Goal: Task Accomplishment & Management: Manage account settings

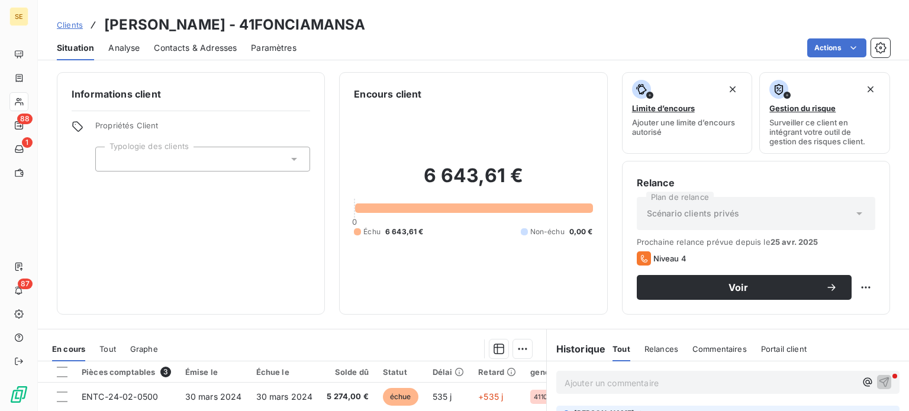
scroll to position [213, 0]
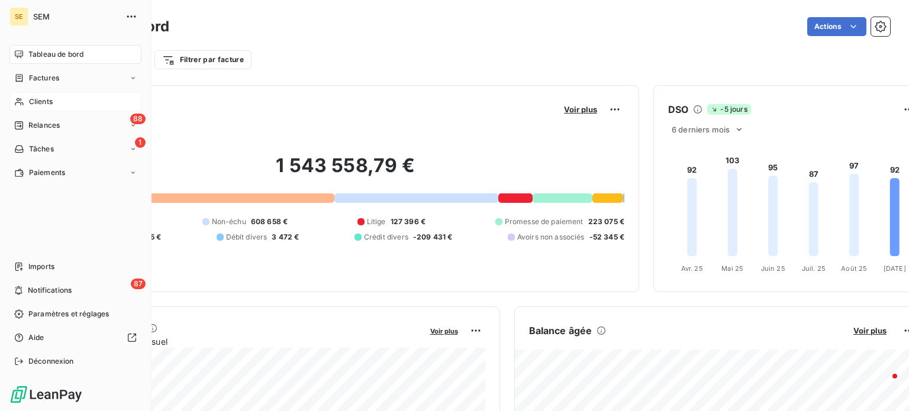
click at [27, 97] on div "Clients" at bounding box center [75, 101] width 132 height 19
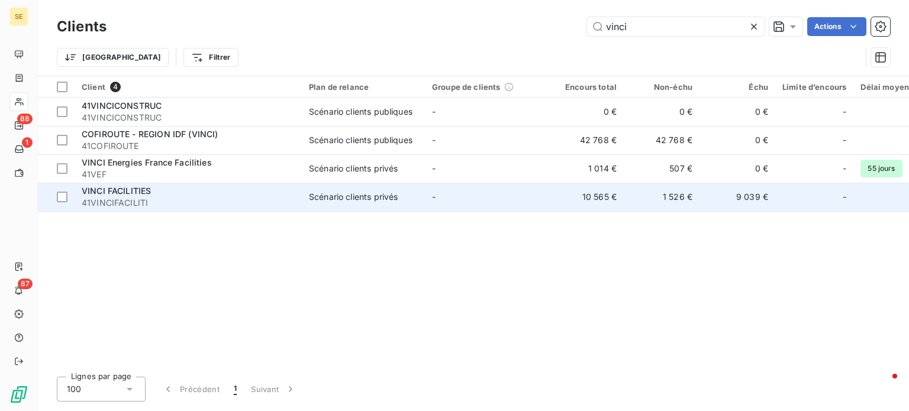
type input "vinci"
click at [199, 202] on span "41VINCIFACILITI" at bounding box center [188, 203] width 213 height 12
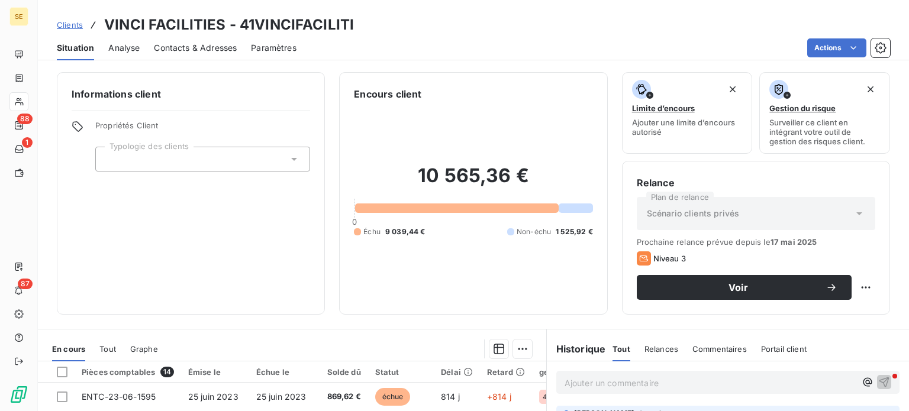
click at [187, 46] on span "Contacts & Adresses" at bounding box center [195, 48] width 83 height 12
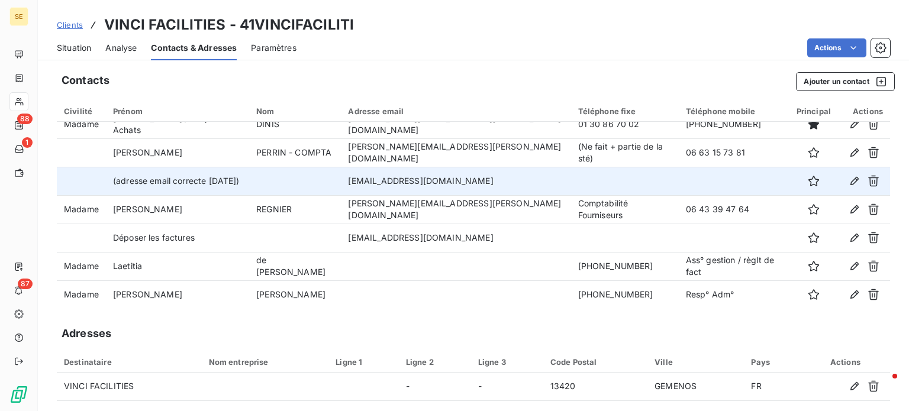
scroll to position [14, 0]
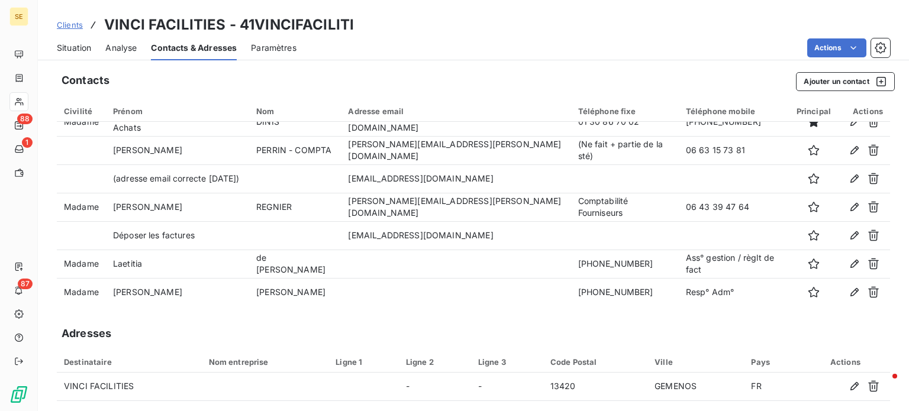
click at [66, 25] on span "Clients" at bounding box center [70, 24] width 26 height 9
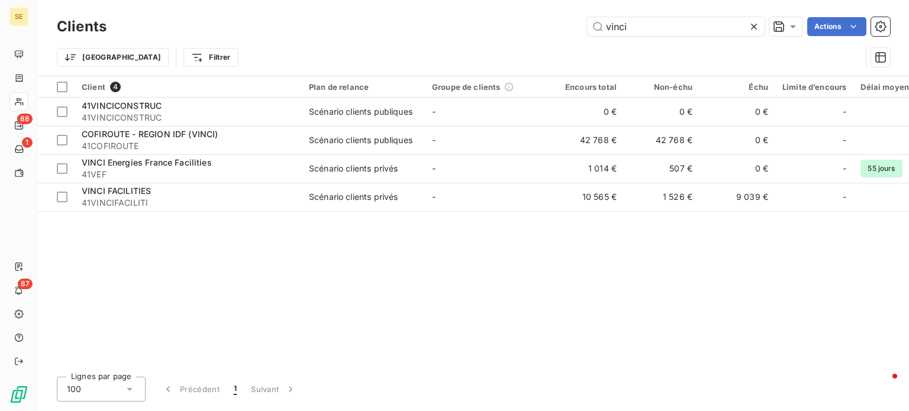
drag, startPoint x: 646, startPoint y: 31, endPoint x: 452, endPoint y: 37, distance: 194.8
click at [452, 36] on div "Clients vinci Actions" at bounding box center [473, 26] width 833 height 25
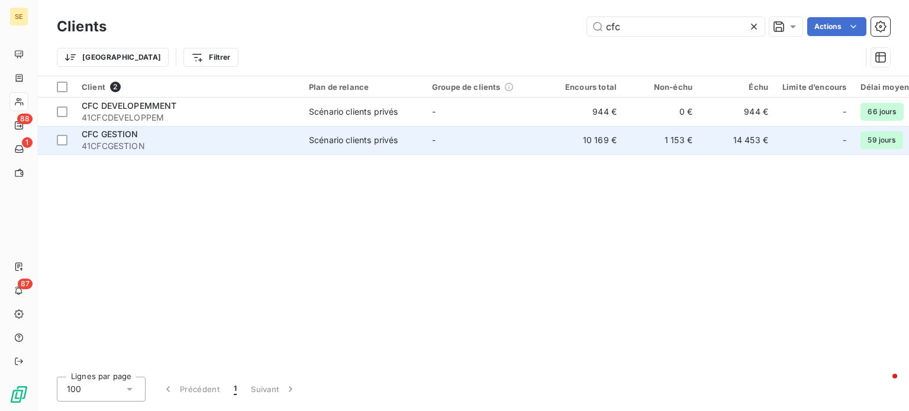
type input "cfc"
click at [170, 134] on div "CFC GESTION" at bounding box center [188, 134] width 213 height 12
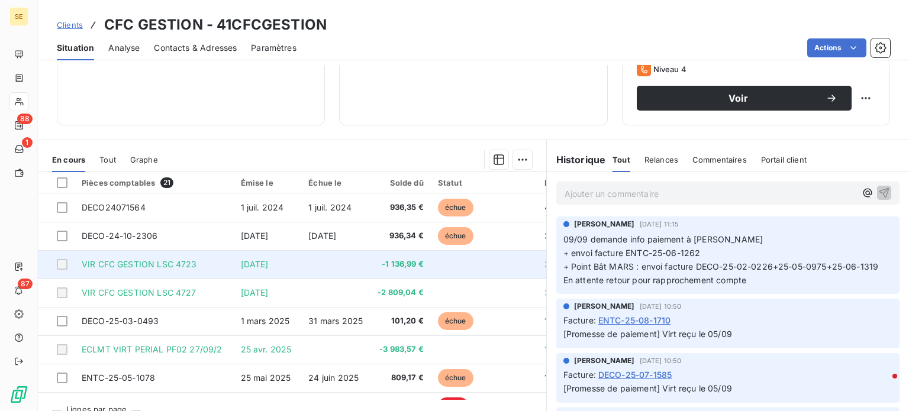
scroll to position [213, 0]
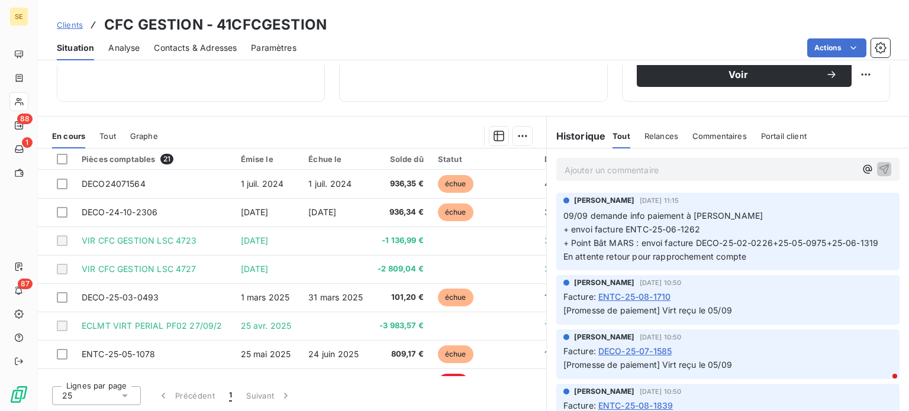
click at [65, 27] on span "Clients" at bounding box center [70, 24] width 26 height 9
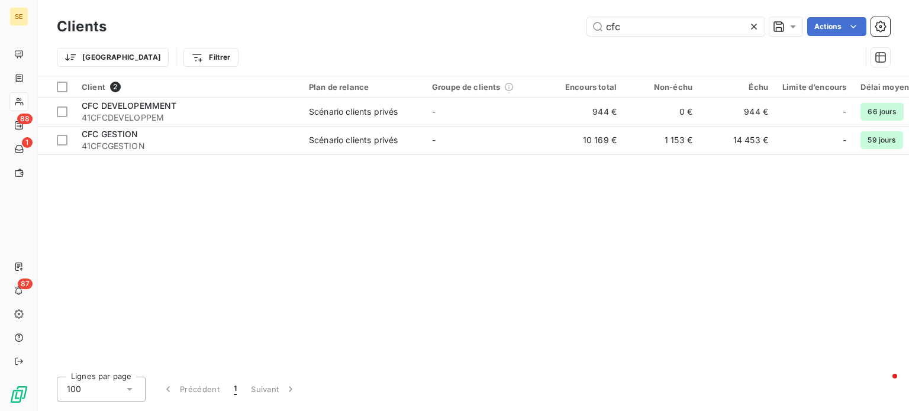
drag, startPoint x: 567, startPoint y: 25, endPoint x: 532, endPoint y: 25, distance: 35.5
click at [535, 25] on div "cfc Actions" at bounding box center [506, 26] width 770 height 19
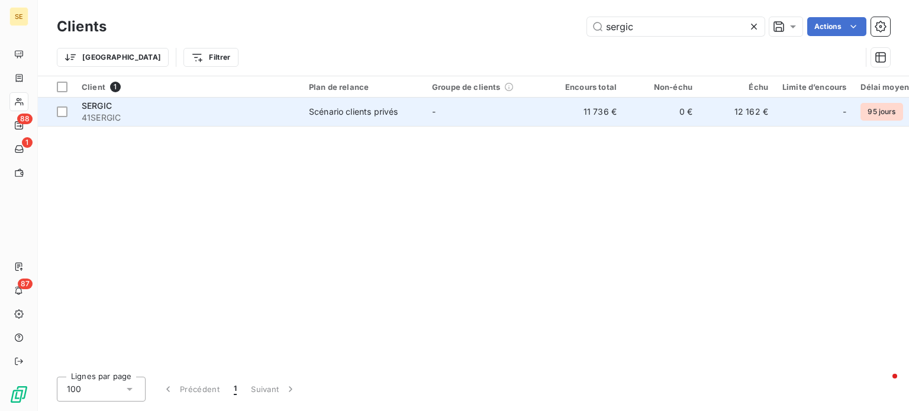
type input "sergic"
click at [442, 124] on td "-" at bounding box center [486, 112] width 123 height 28
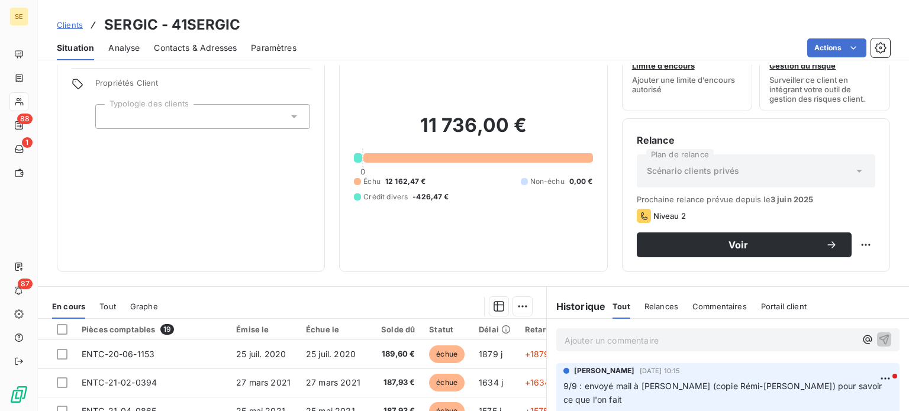
scroll to position [213, 0]
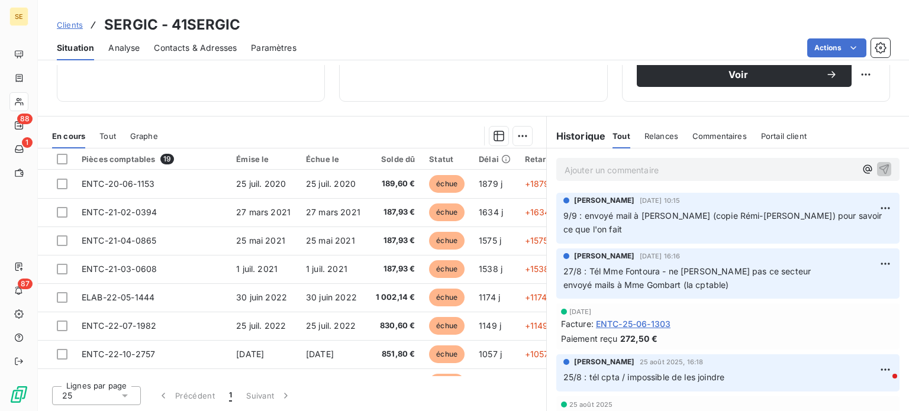
click at [217, 46] on span "Contacts & Adresses" at bounding box center [195, 48] width 83 height 12
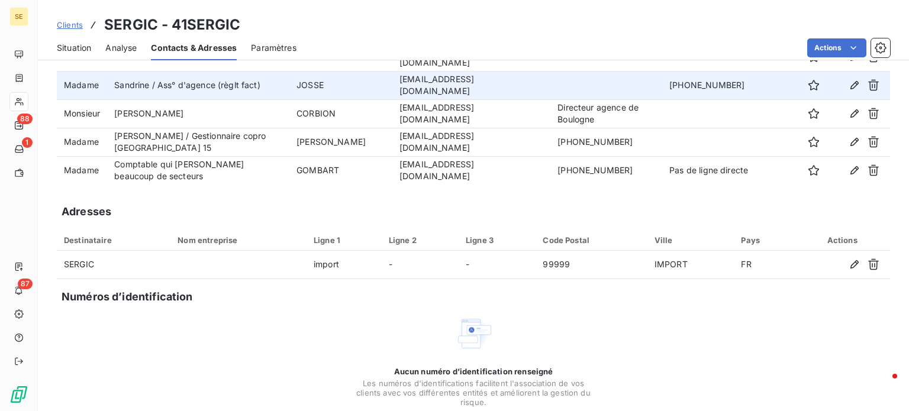
scroll to position [51, 0]
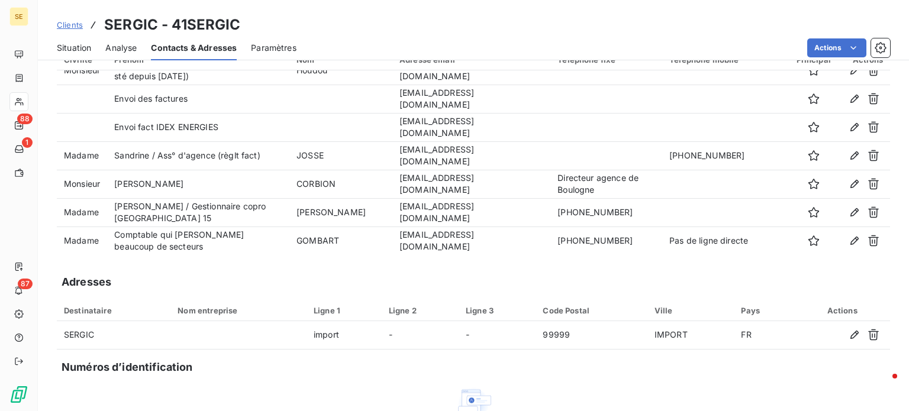
click at [69, 22] on span "Clients" at bounding box center [70, 24] width 26 height 9
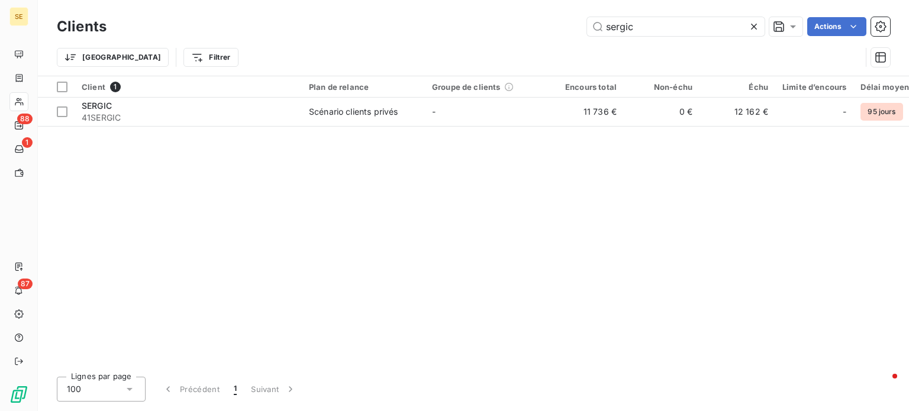
drag, startPoint x: 663, startPoint y: 30, endPoint x: 508, endPoint y: 31, distance: 155.1
click at [508, 31] on div "sergic Actions" at bounding box center [506, 26] width 770 height 19
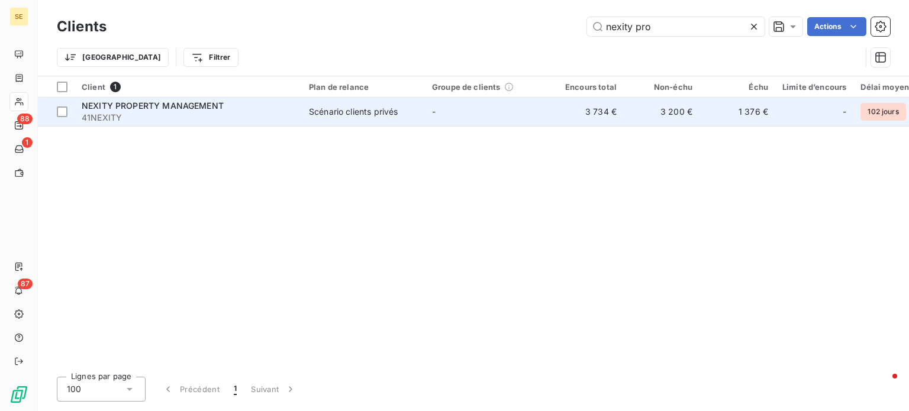
type input "nexity pro"
click at [162, 108] on span "NEXITY PROPERTY MANAGEMENT" at bounding box center [153, 106] width 142 height 10
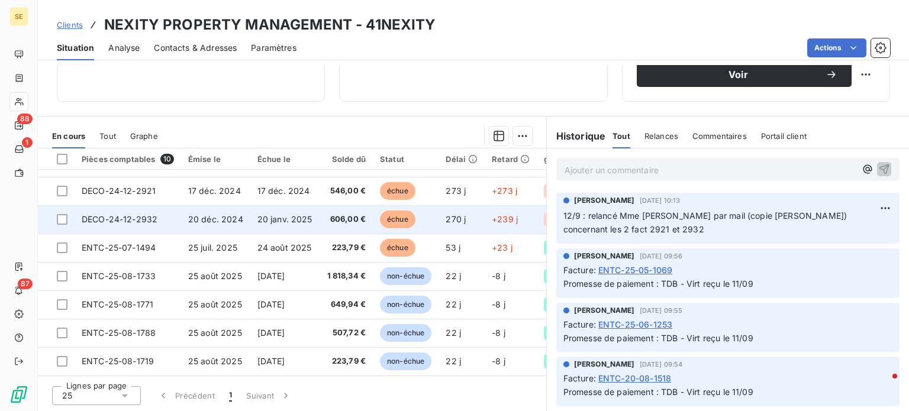
scroll to position [23, 0]
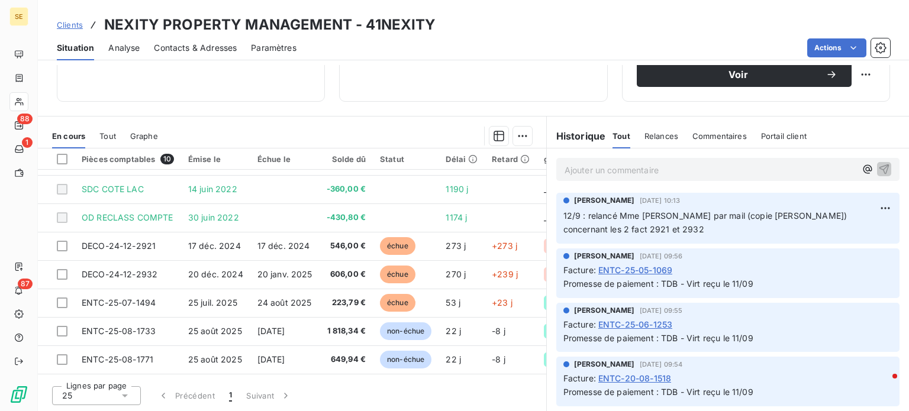
click at [194, 51] on span "Contacts & Adresses" at bounding box center [195, 48] width 83 height 12
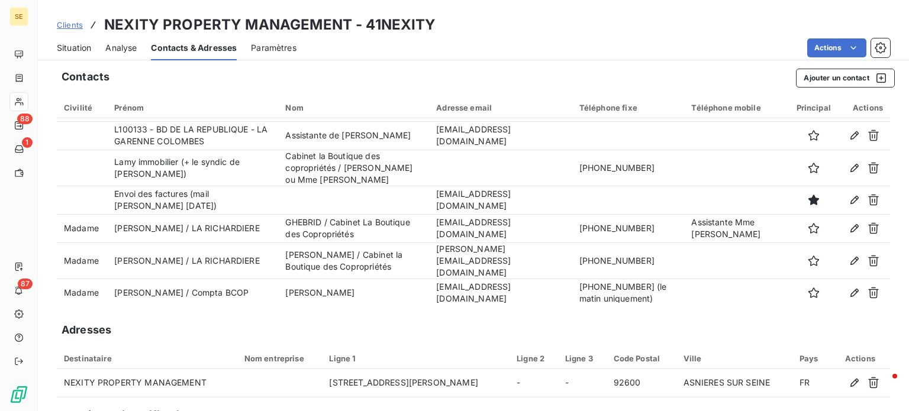
scroll to position [0, 0]
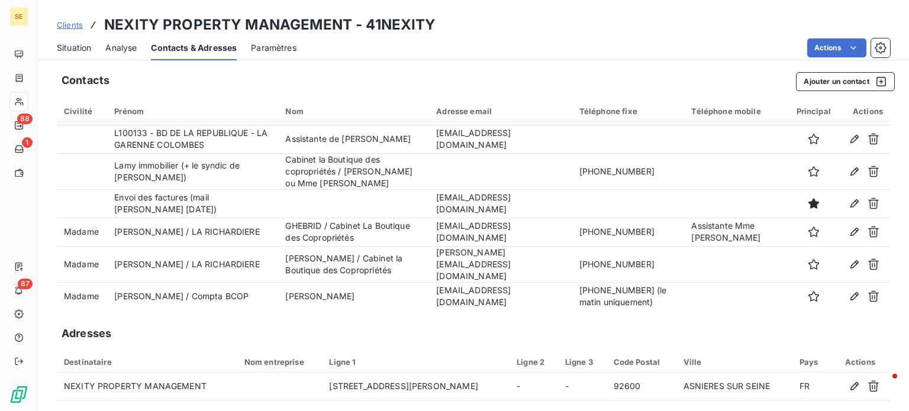
drag, startPoint x: 478, startPoint y: 49, endPoint x: 482, endPoint y: 66, distance: 17.2
click at [478, 49] on div "Actions" at bounding box center [601, 47] width 580 height 19
click at [814, 85] on button "Ajouter un contact" at bounding box center [845, 81] width 99 height 19
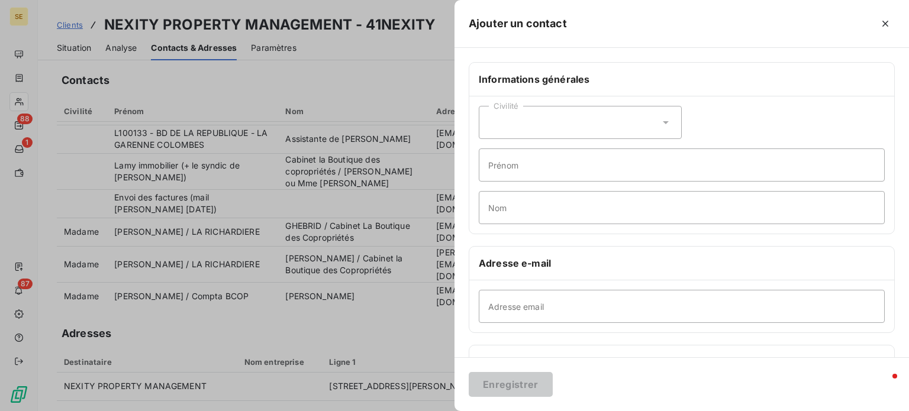
click at [665, 125] on icon at bounding box center [666, 123] width 12 height 12
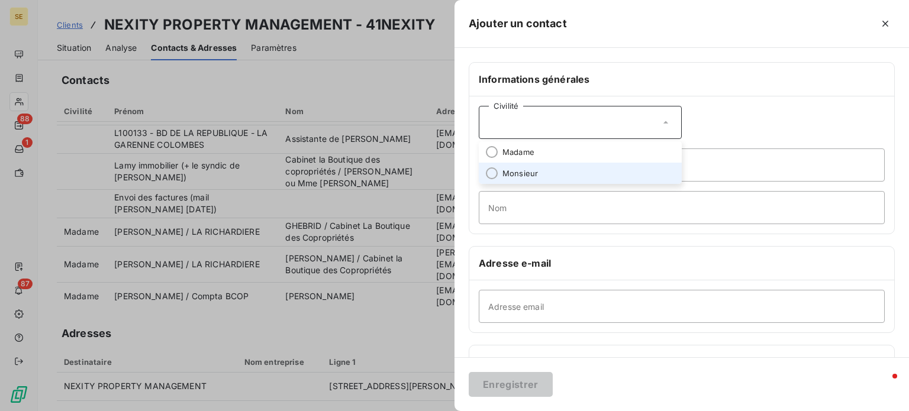
click at [526, 170] on span "Monsieur" at bounding box center [521, 173] width 36 height 11
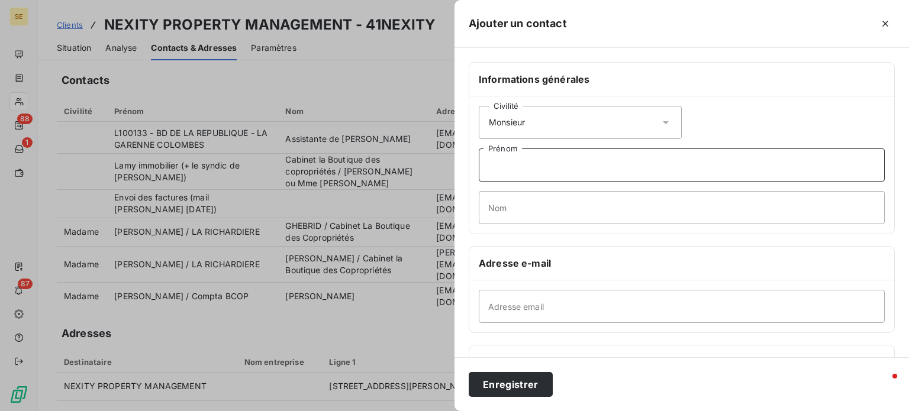
click at [507, 172] on input "Prénom" at bounding box center [682, 165] width 406 height 33
type input "[PERSON_NAME]"
click at [517, 214] on input "Nom" at bounding box center [682, 207] width 406 height 33
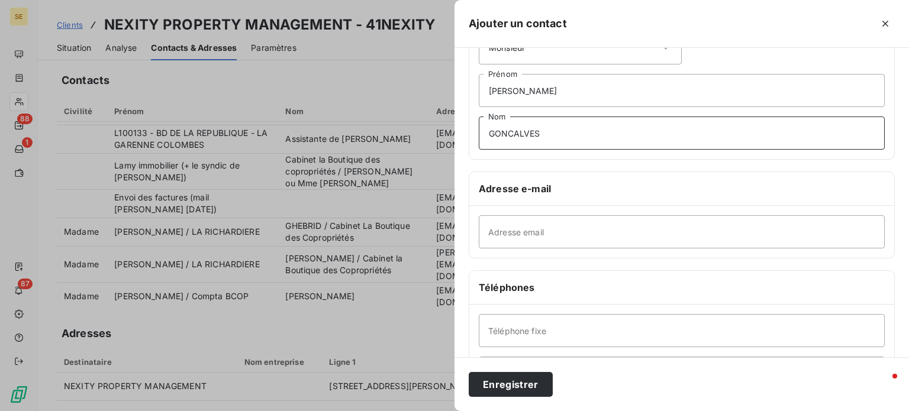
scroll to position [178, 0]
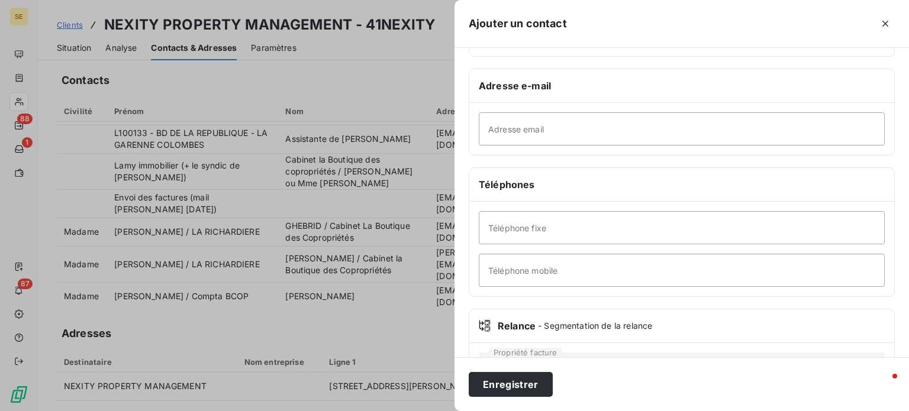
type input "GONCALVES"
click at [519, 272] on input "Téléphone mobile" at bounding box center [682, 270] width 406 height 33
type input "[PHONE_NUMBER]"
click at [469, 372] on button "Enregistrer" at bounding box center [511, 384] width 84 height 25
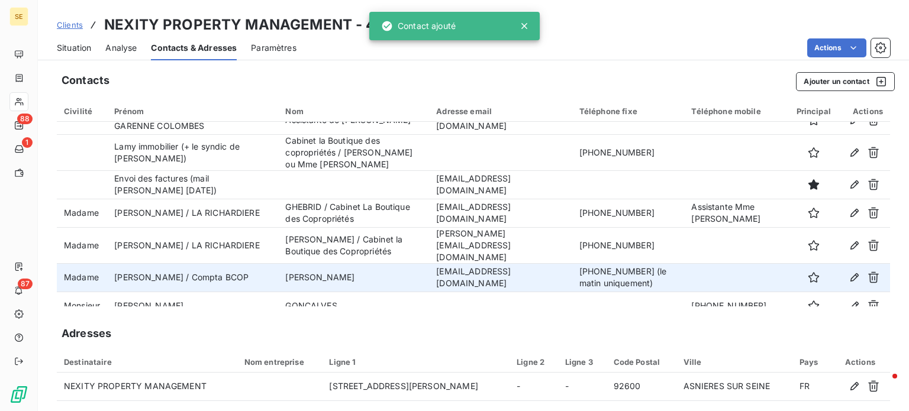
scroll to position [443, 0]
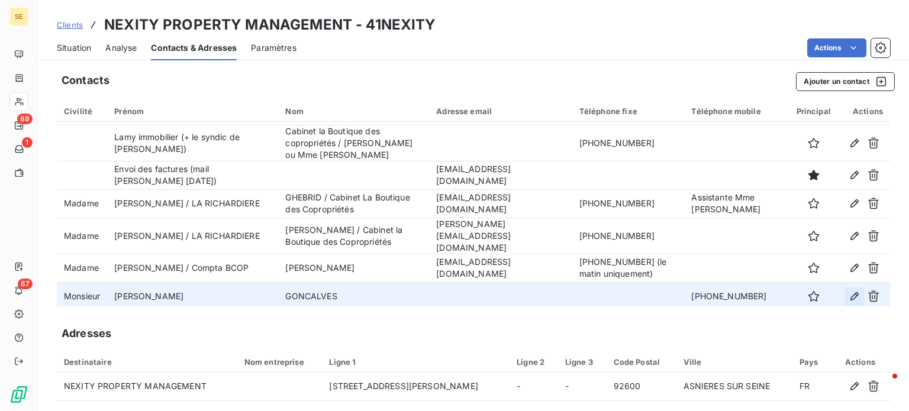
click at [849, 291] on icon "button" at bounding box center [855, 297] width 12 height 12
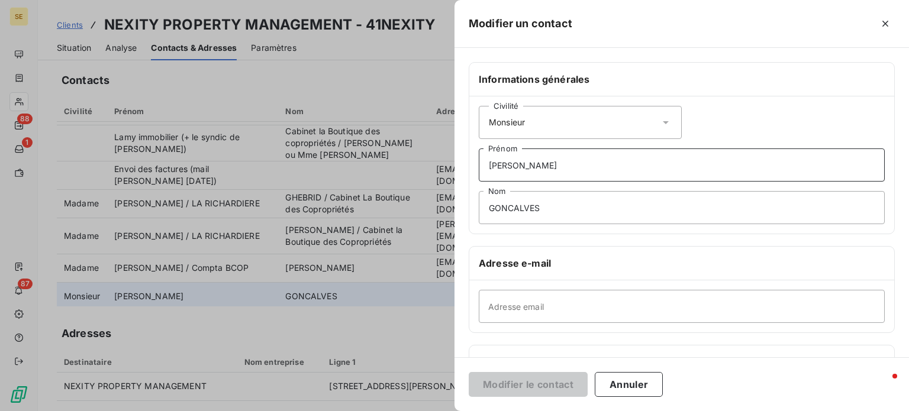
click at [549, 163] on input "[PERSON_NAME]" at bounding box center [682, 165] width 406 height 33
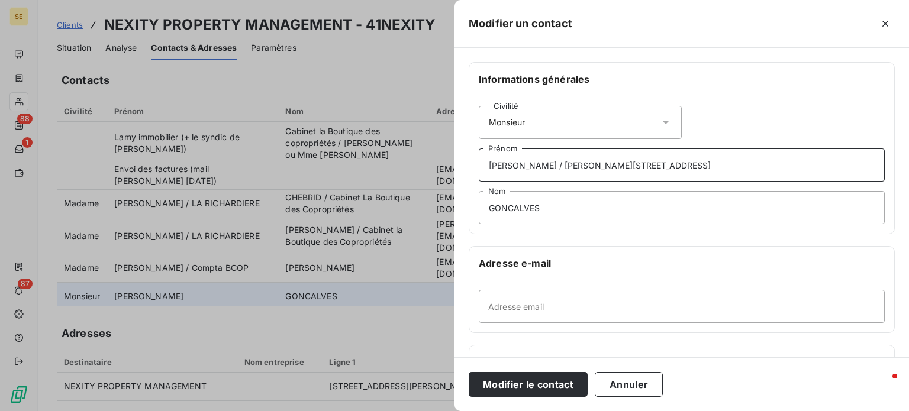
type input "[PERSON_NAME] / [PERSON_NAME][STREET_ADDRESS]"
click at [469, 372] on button "Modifier le contact" at bounding box center [528, 384] width 119 height 25
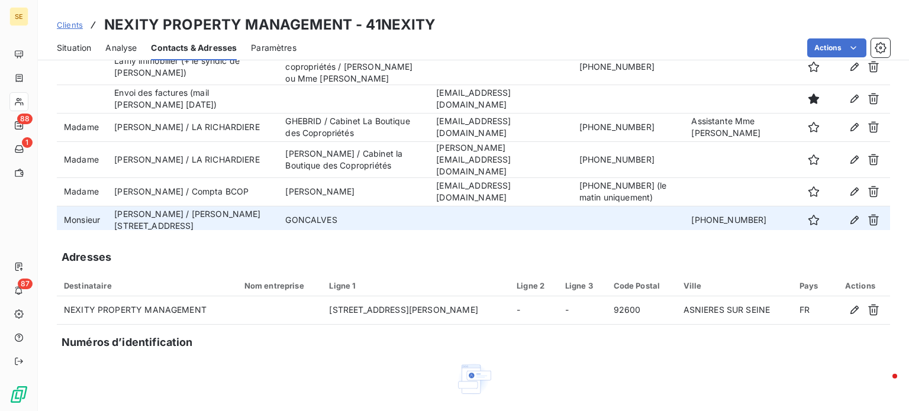
scroll to position [51, 0]
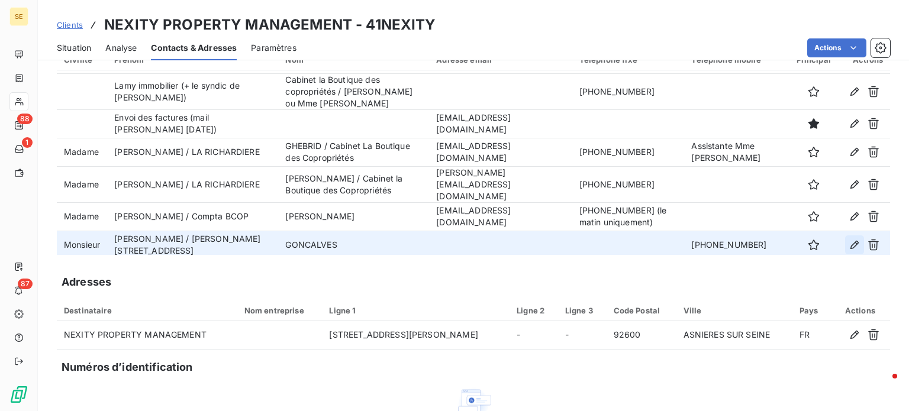
click at [849, 239] on icon "button" at bounding box center [855, 245] width 12 height 12
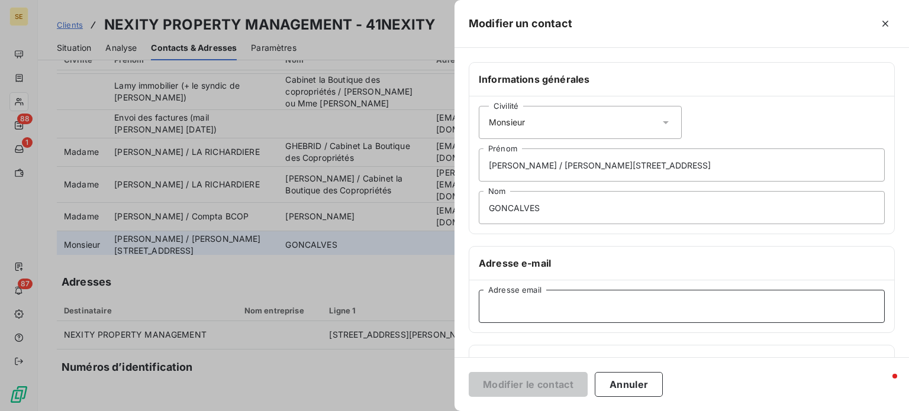
click at [519, 303] on input "Adresse email" at bounding box center [682, 306] width 406 height 33
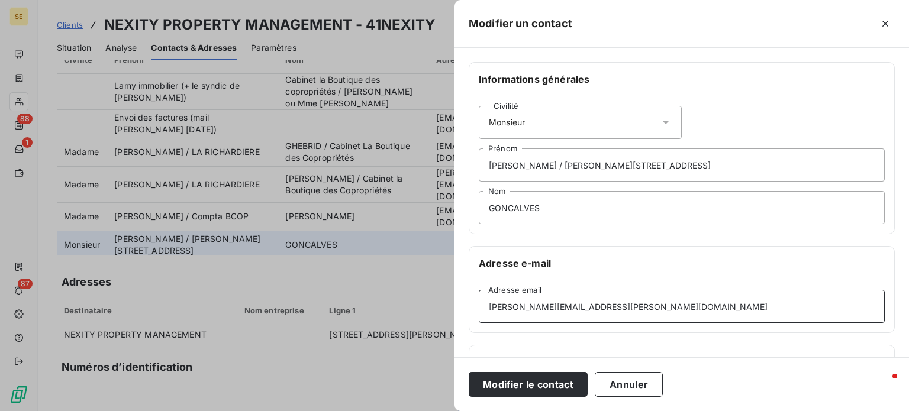
type input "[PERSON_NAME][EMAIL_ADDRESS][PERSON_NAME][DOMAIN_NAME]"
click at [469, 372] on button "Modifier le contact" at bounding box center [528, 384] width 119 height 25
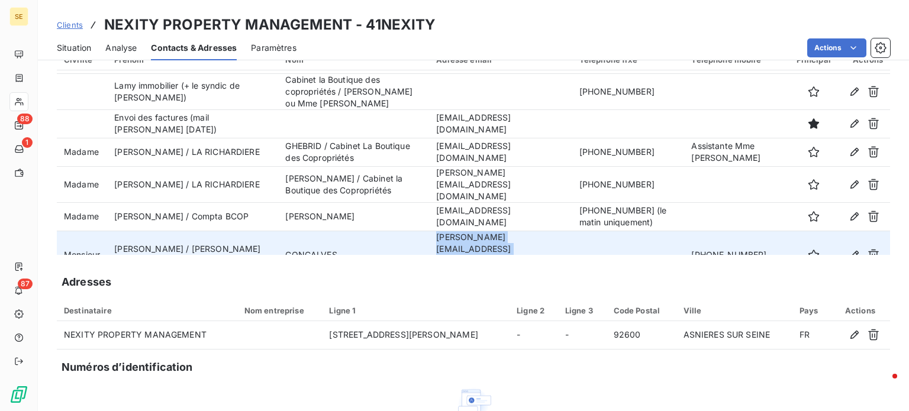
drag, startPoint x: 410, startPoint y: 240, endPoint x: 547, endPoint y: 243, distance: 137.4
click at [547, 243] on td "[PERSON_NAME][EMAIL_ADDRESS][PERSON_NAME][DOMAIN_NAME]" at bounding box center [500, 255] width 143 height 48
copy td "[PERSON_NAME][EMAIL_ADDRESS][PERSON_NAME][DOMAIN_NAME]"
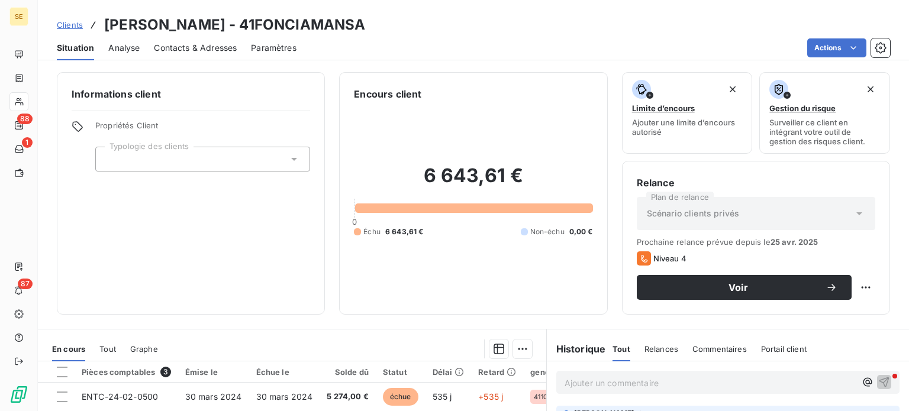
scroll to position [213, 0]
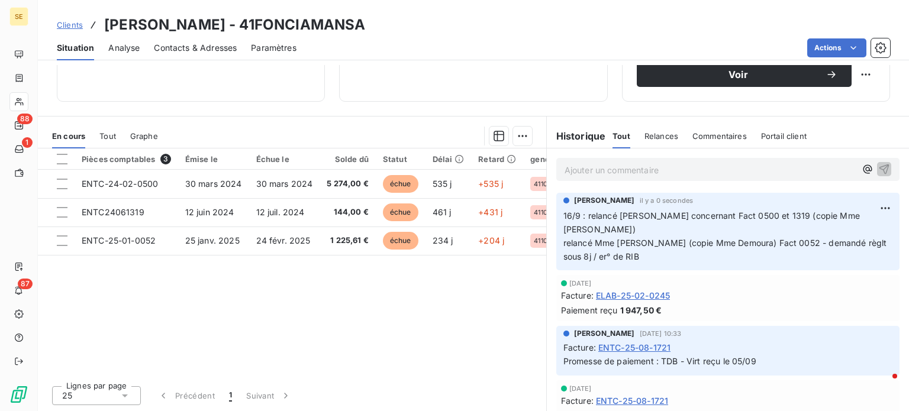
click at [61, 21] on span "Clients" at bounding box center [70, 24] width 26 height 9
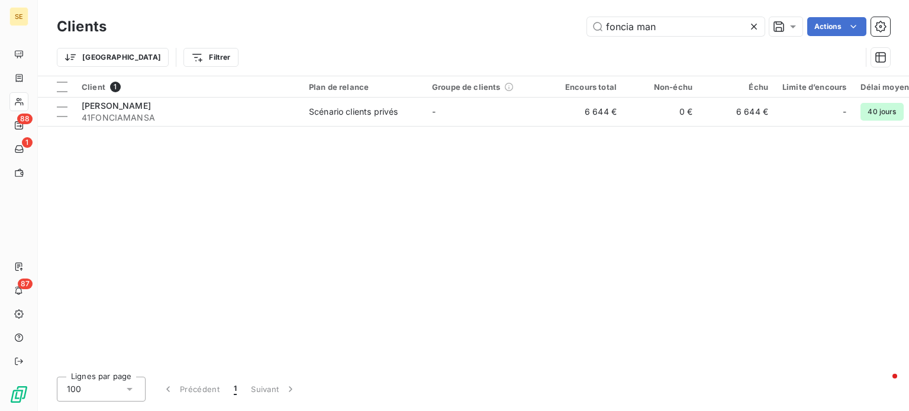
drag, startPoint x: 691, startPoint y: 30, endPoint x: 400, endPoint y: 31, distance: 290.6
click at [402, 30] on div "foncia man Actions" at bounding box center [506, 26] width 770 height 19
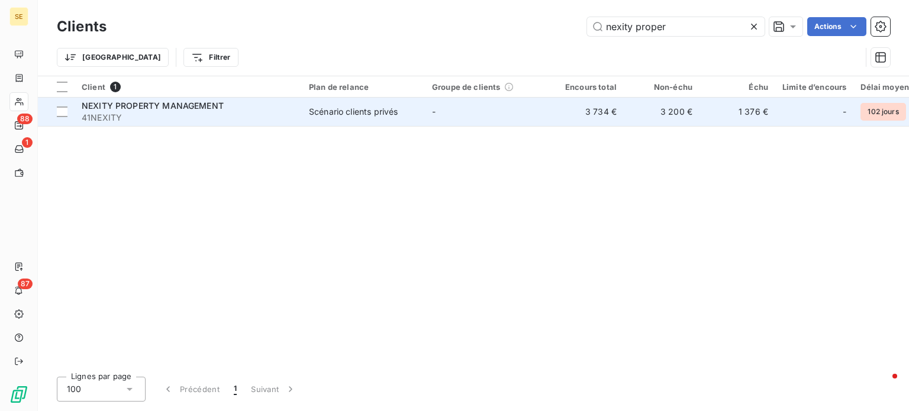
type input "nexity proper"
click at [156, 105] on span "NEXITY PROPERTY MANAGEMENT" at bounding box center [153, 106] width 142 height 10
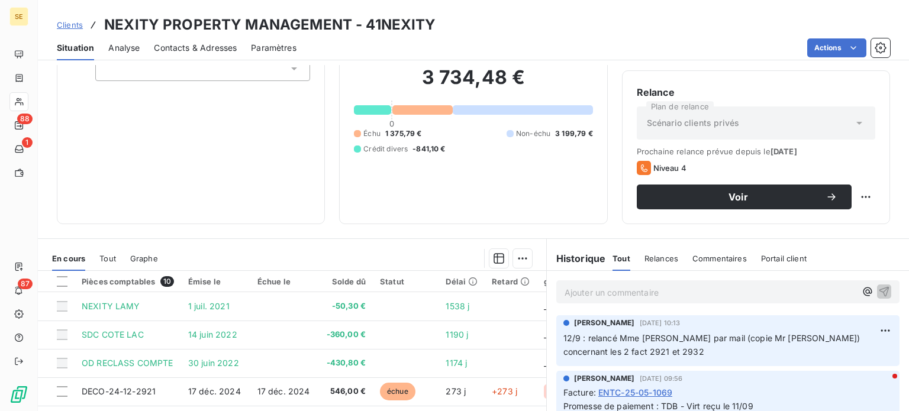
scroll to position [213, 0]
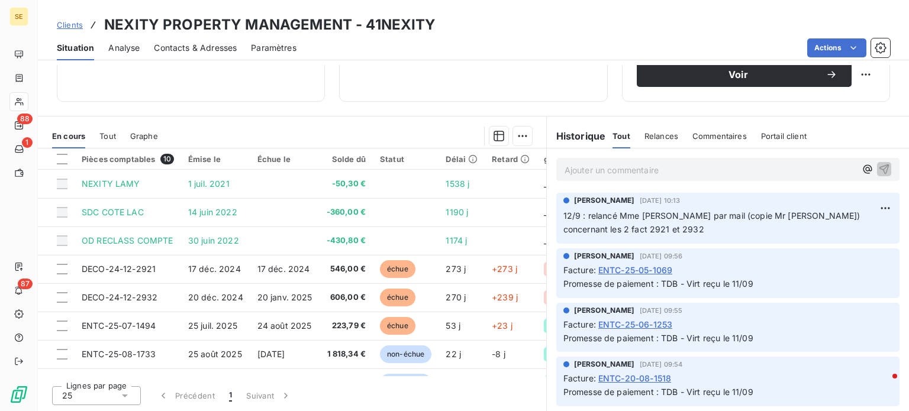
click at [625, 168] on p "Ajouter un commentaire ﻿" at bounding box center [710, 170] width 291 height 15
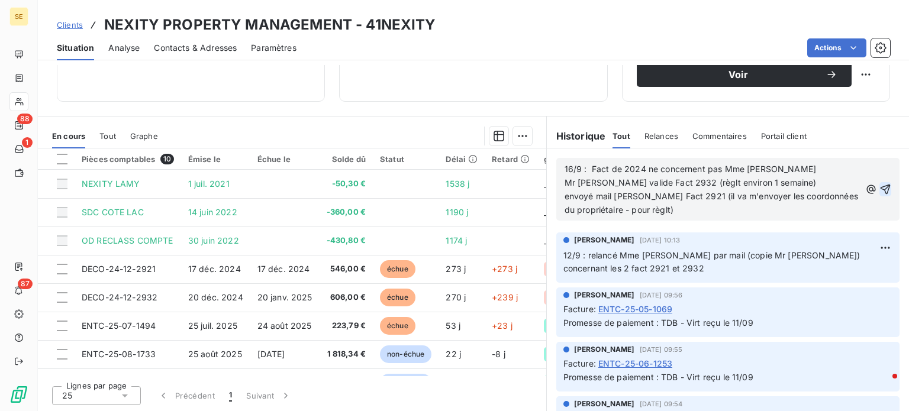
click at [880, 187] on icon "button" at bounding box center [886, 189] width 12 height 12
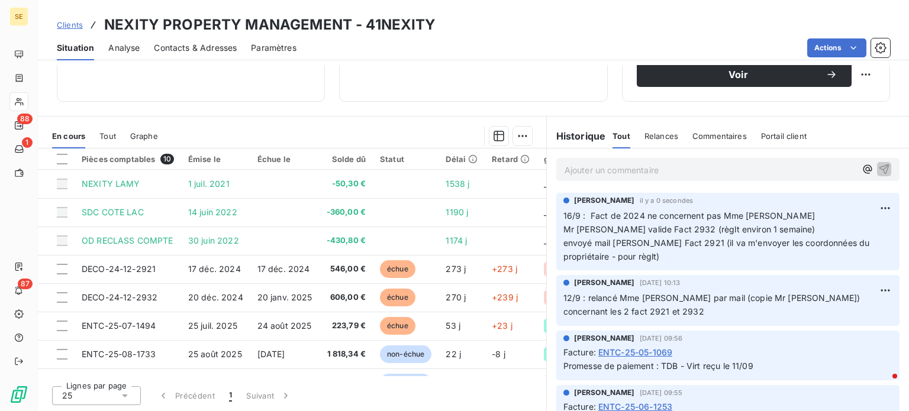
click at [67, 24] on span "Clients" at bounding box center [70, 24] width 26 height 9
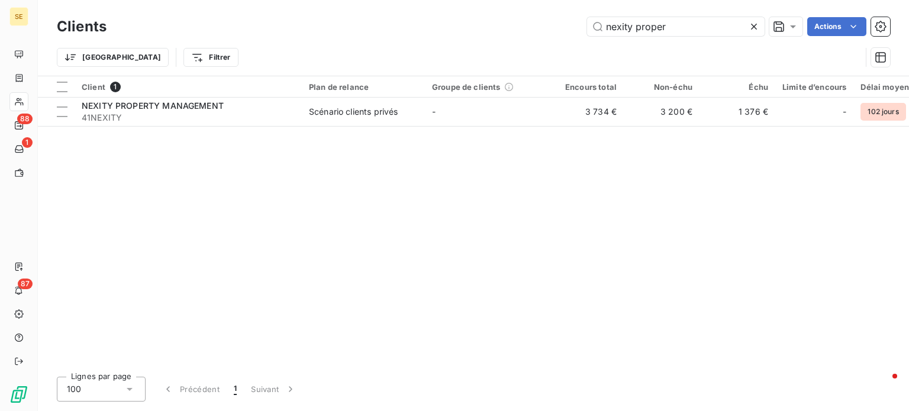
drag, startPoint x: 680, startPoint y: 30, endPoint x: 447, endPoint y: 30, distance: 232.6
click at [450, 33] on div "nexity proper Actions" at bounding box center [506, 26] width 770 height 19
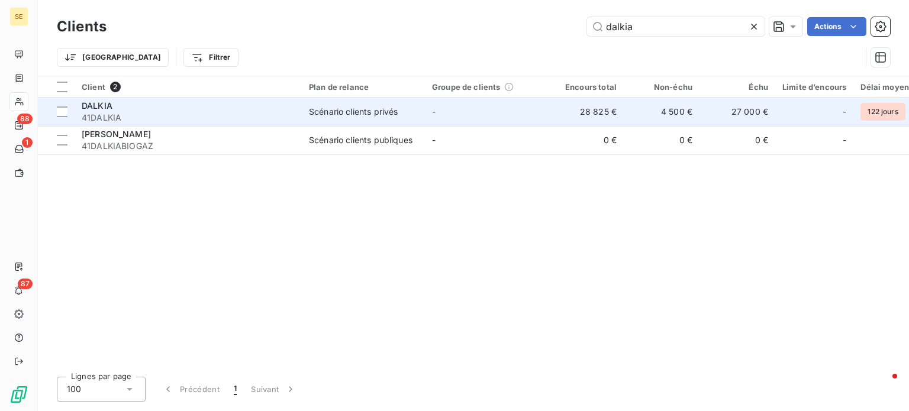
type input "dalkia"
click at [448, 109] on td "-" at bounding box center [486, 112] width 123 height 28
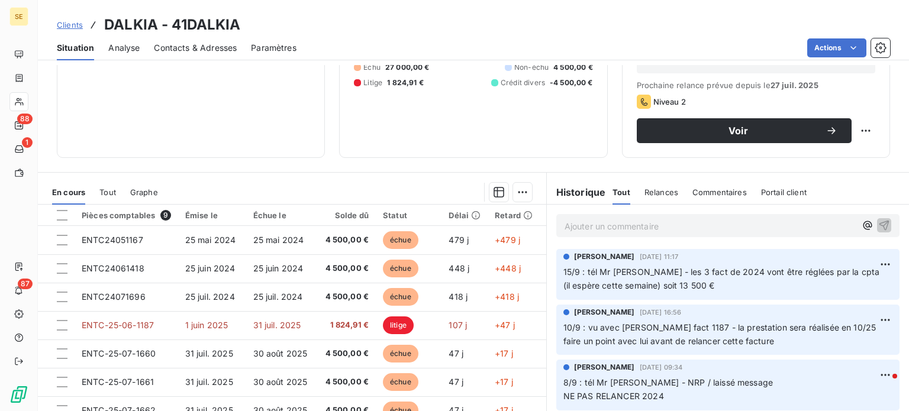
scroll to position [178, 0]
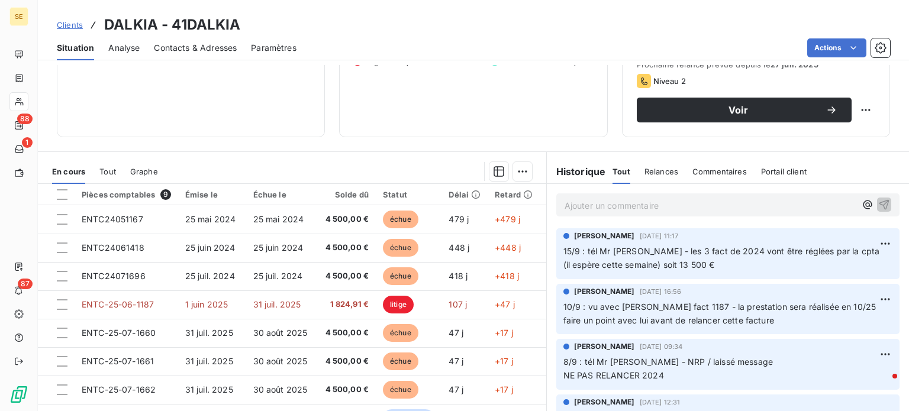
click at [64, 21] on span "Clients" at bounding box center [70, 24] width 26 height 9
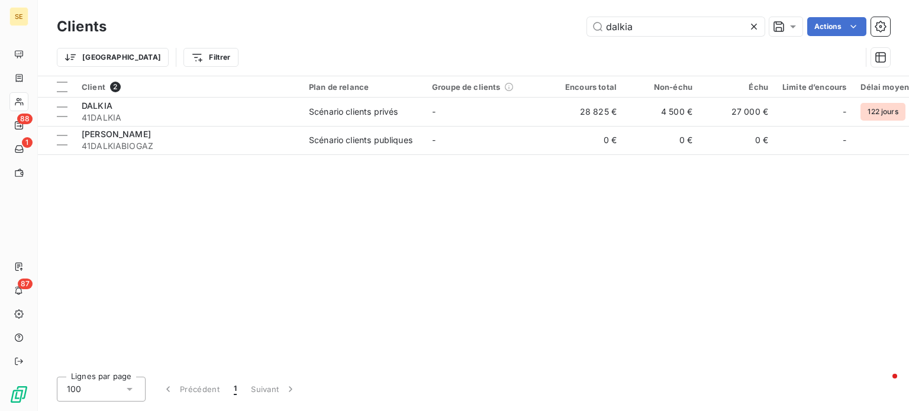
drag, startPoint x: 652, startPoint y: 24, endPoint x: 484, endPoint y: 25, distance: 168.1
click at [484, 25] on div "dalkia Actions" at bounding box center [506, 26] width 770 height 19
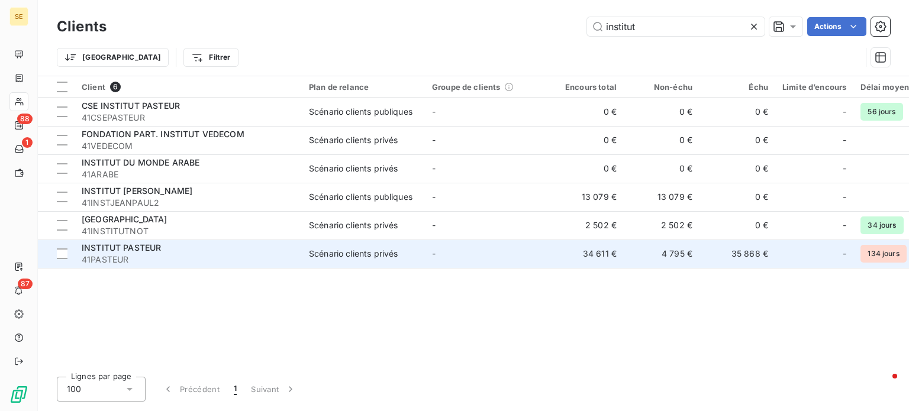
type input "institut"
click at [144, 250] on span "INSTITUT PASTEUR" at bounding box center [121, 248] width 79 height 10
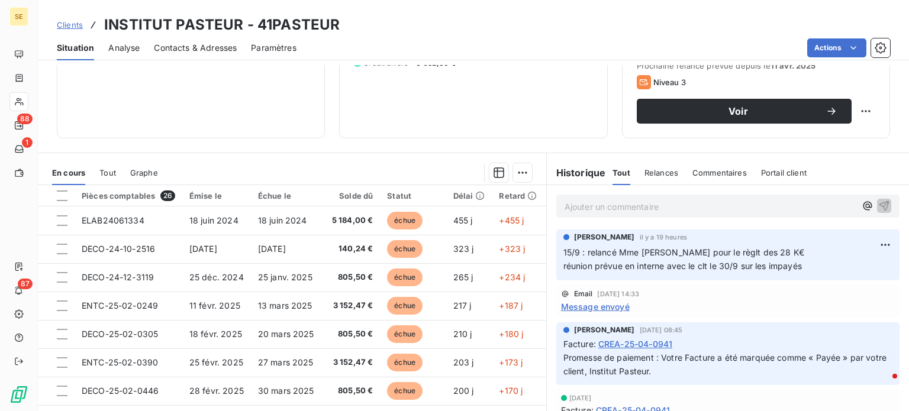
scroll to position [178, 0]
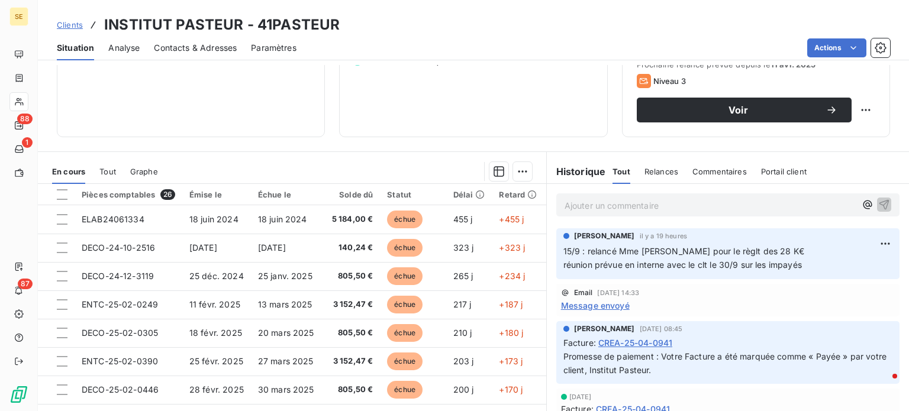
click at [67, 22] on span "Clients" at bounding box center [70, 24] width 26 height 9
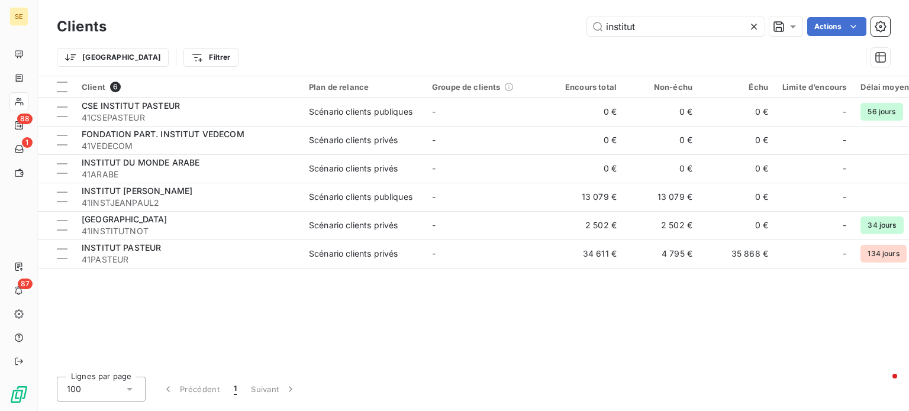
drag, startPoint x: 658, startPoint y: 24, endPoint x: 343, endPoint y: 30, distance: 314.4
click at [343, 30] on div "institut Actions" at bounding box center [506, 26] width 770 height 19
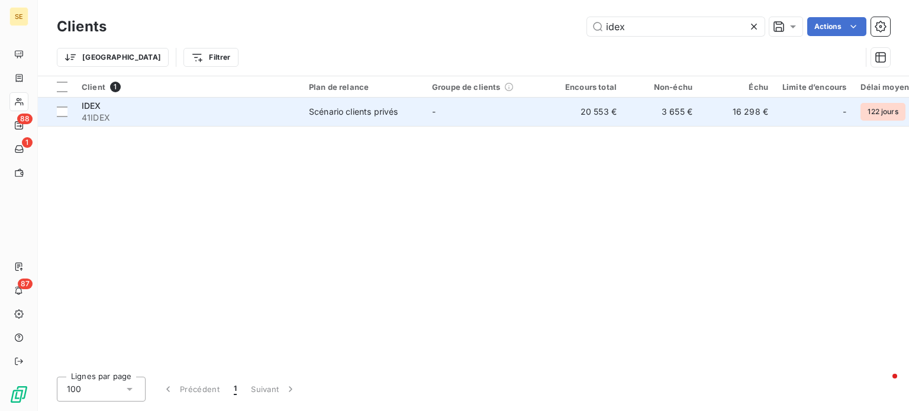
type input "idex"
click at [105, 113] on span "41IDEX" at bounding box center [188, 118] width 213 height 12
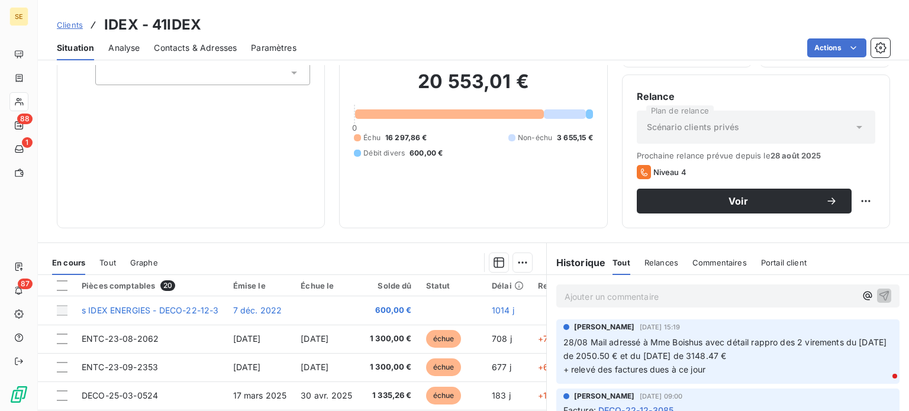
scroll to position [213, 0]
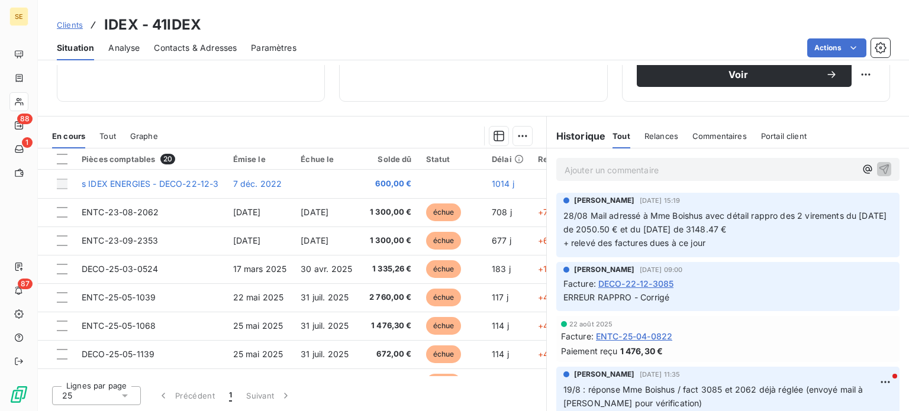
click at [68, 22] on span "Clients" at bounding box center [70, 24] width 26 height 9
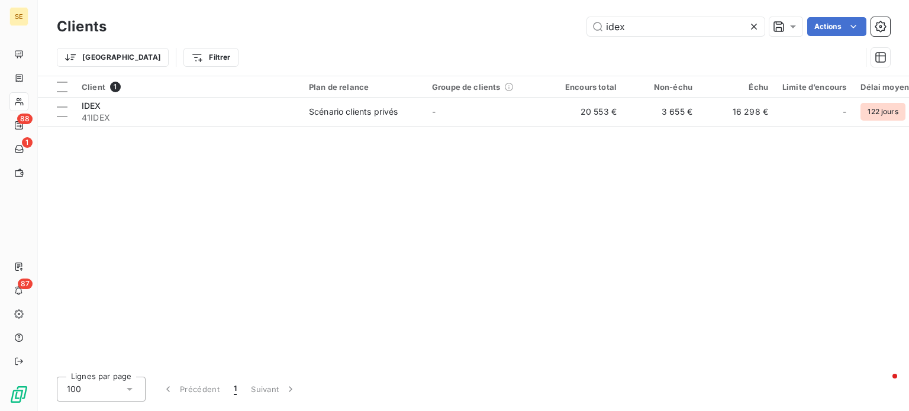
drag, startPoint x: 487, startPoint y: 23, endPoint x: 469, endPoint y: 23, distance: 18.3
click at [471, 23] on div "idex Actions" at bounding box center [506, 26] width 770 height 19
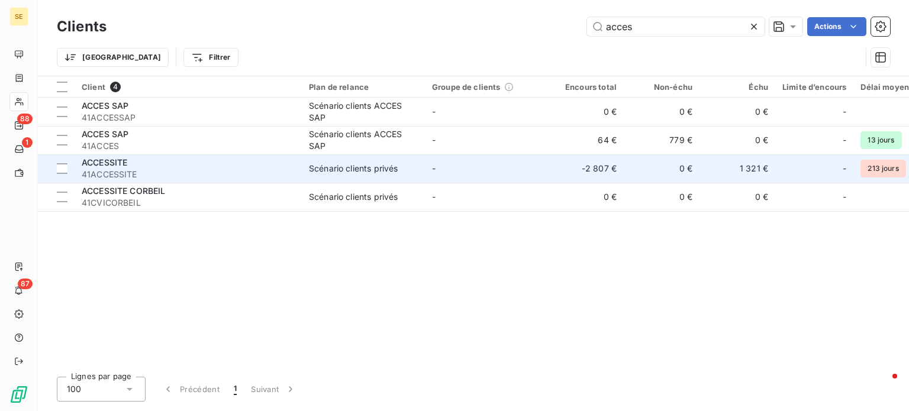
type input "acces"
click at [137, 168] on div "ACCESSITE" at bounding box center [188, 163] width 213 height 12
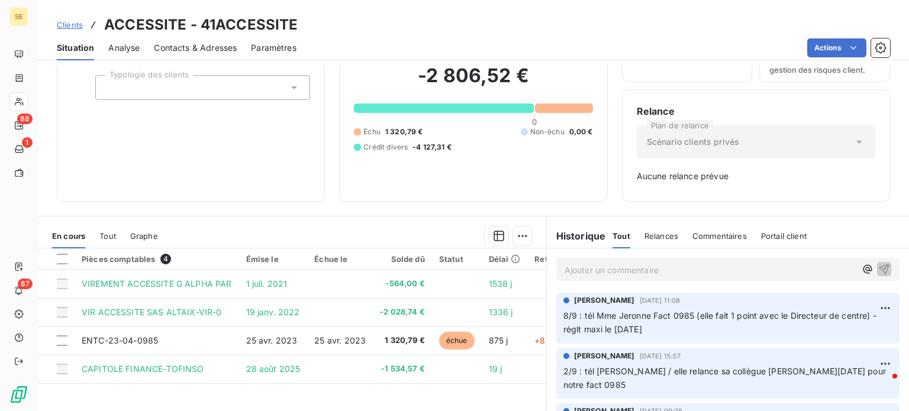
scroll to position [171, 0]
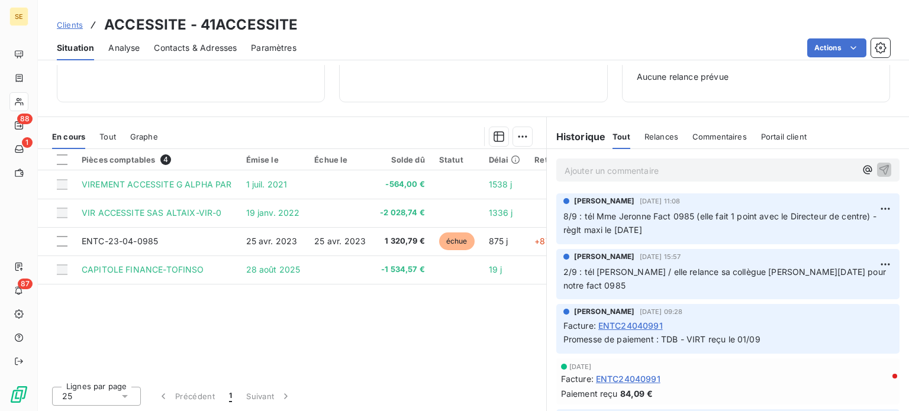
click at [74, 26] on span "Clients" at bounding box center [70, 24] width 26 height 9
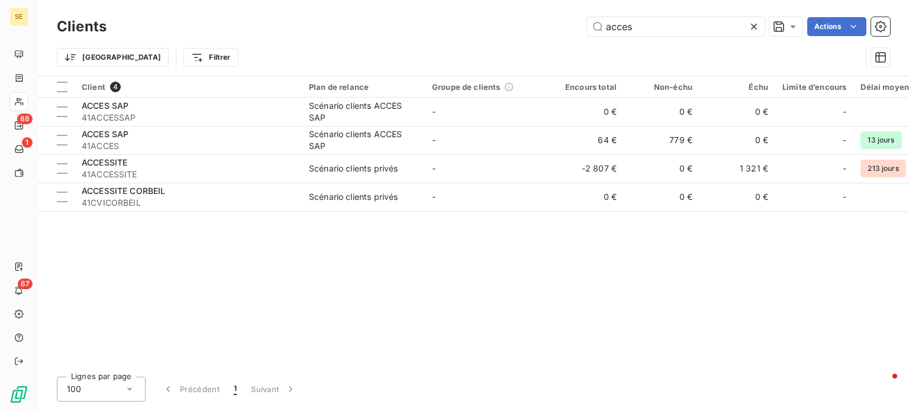
drag, startPoint x: 653, startPoint y: 28, endPoint x: 415, endPoint y: 35, distance: 238.7
click at [415, 35] on div "acces Actions" at bounding box center [506, 26] width 770 height 19
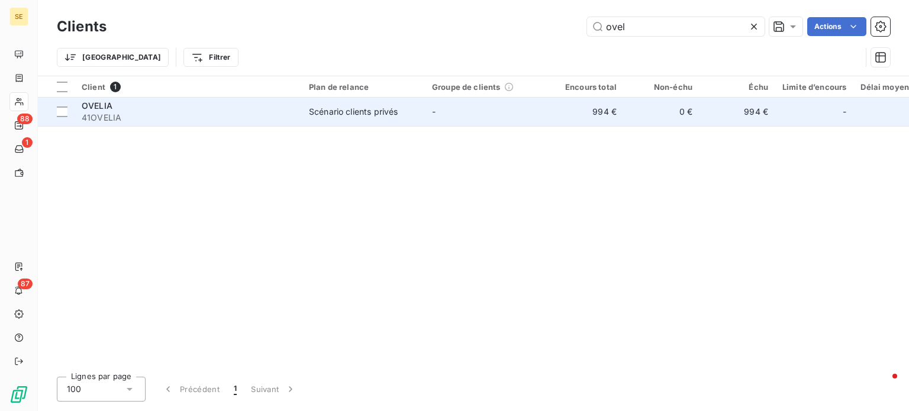
type input "ovel"
click at [250, 112] on span "41OVELIA" at bounding box center [188, 118] width 213 height 12
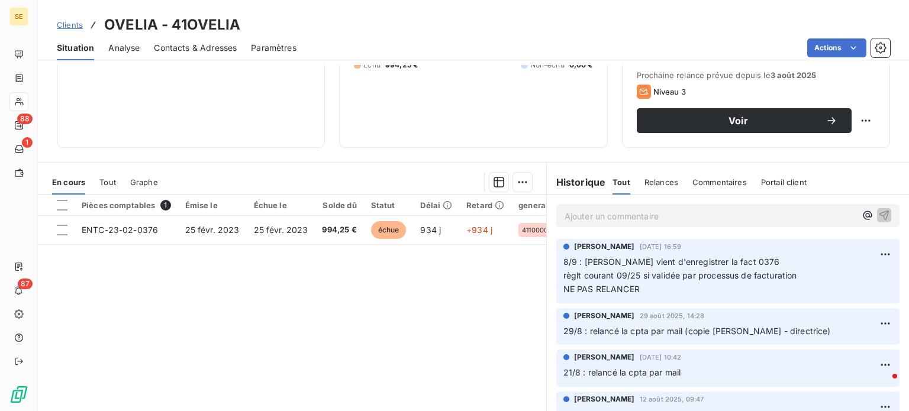
scroll to position [178, 0]
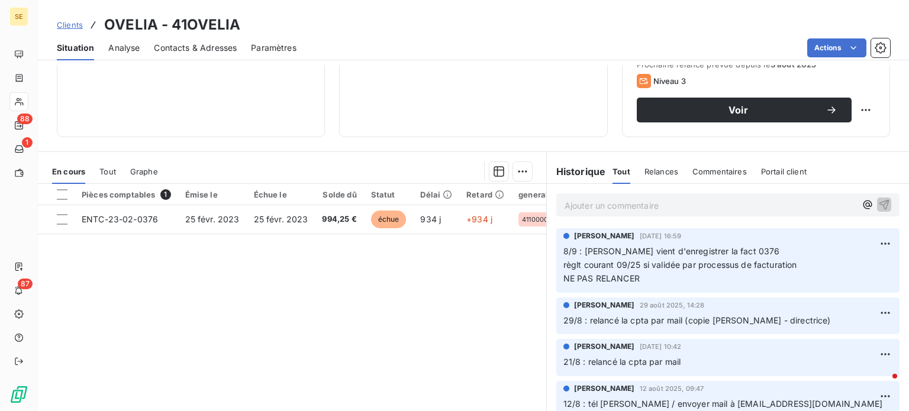
click at [65, 22] on span "Clients" at bounding box center [70, 24] width 26 height 9
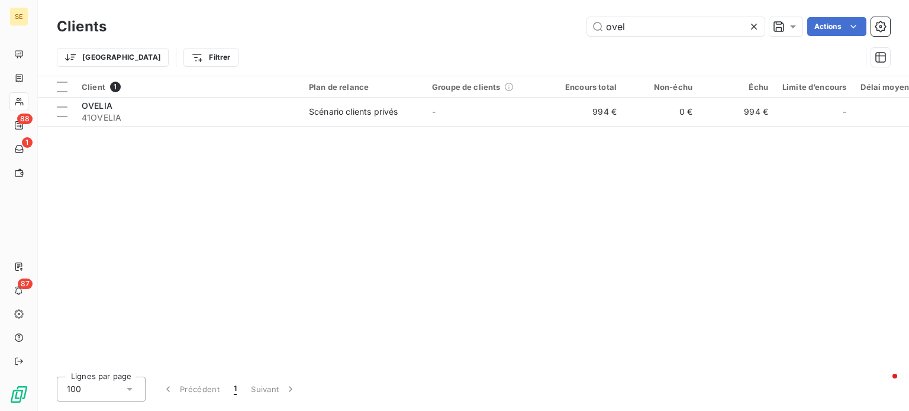
drag, startPoint x: 648, startPoint y: 30, endPoint x: 487, endPoint y: 35, distance: 161.1
click at [487, 35] on div "ovel Actions" at bounding box center [506, 26] width 770 height 19
drag, startPoint x: 648, startPoint y: 30, endPoint x: 556, endPoint y: 33, distance: 91.2
click at [556, 33] on div "circu Actions" at bounding box center [506, 26] width 770 height 19
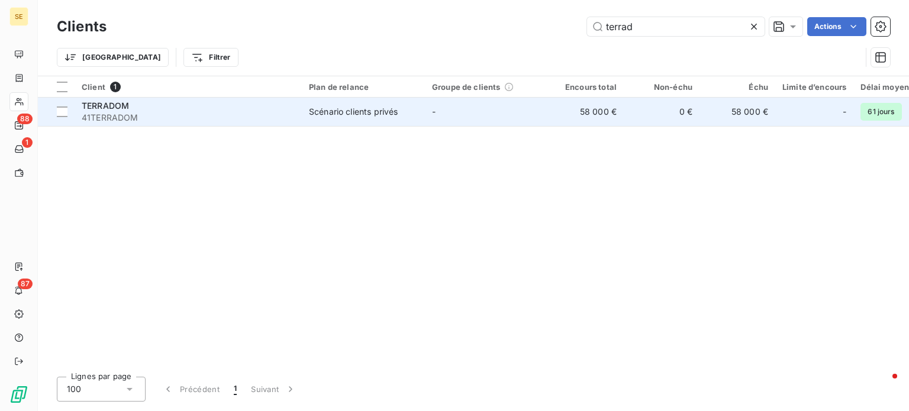
type input "terrad"
click at [481, 115] on td "-" at bounding box center [486, 112] width 123 height 28
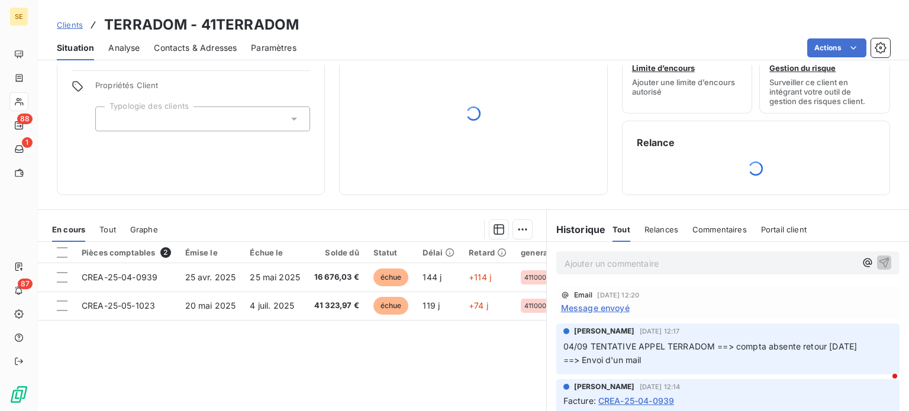
scroll to position [133, 0]
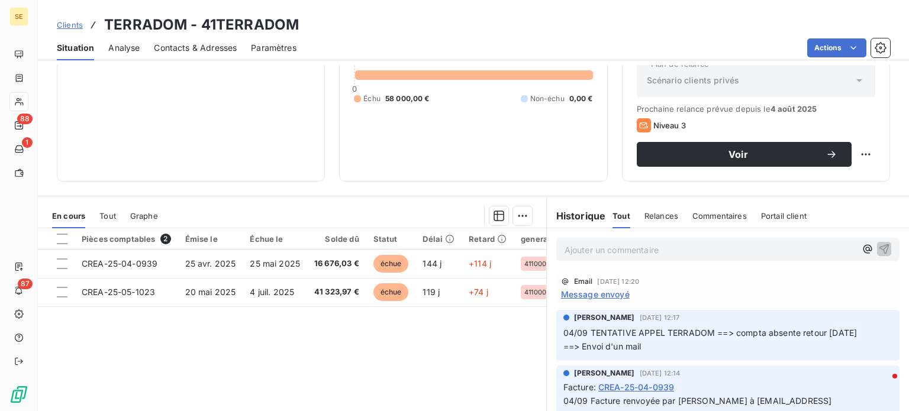
click at [62, 23] on span "Clients" at bounding box center [70, 24] width 26 height 9
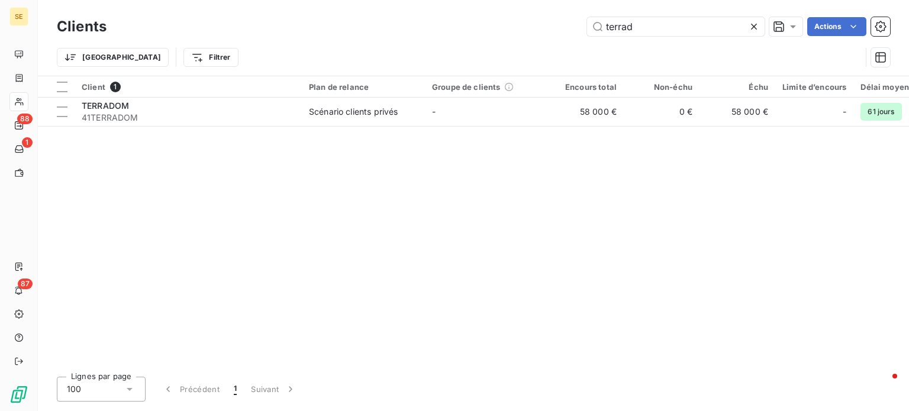
drag, startPoint x: 675, startPoint y: 25, endPoint x: 452, endPoint y: 24, distance: 223.2
click at [452, 24] on div "terrad Actions" at bounding box center [506, 26] width 770 height 19
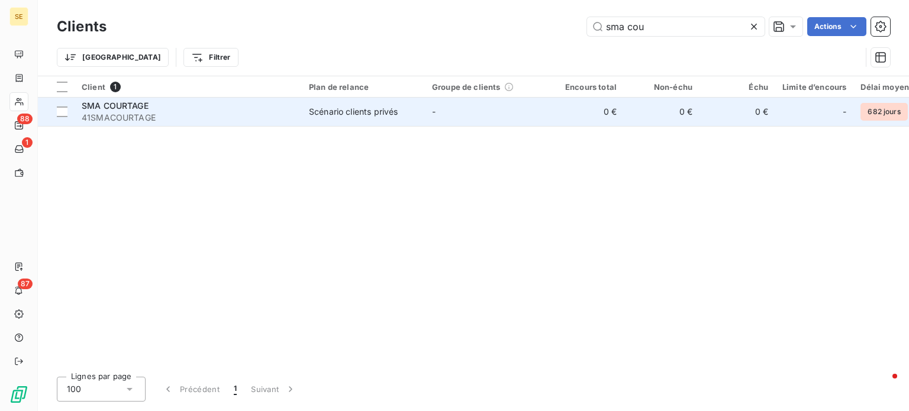
type input "sma cou"
click at [250, 102] on div "SMA COURTAGE" at bounding box center [188, 106] width 213 height 12
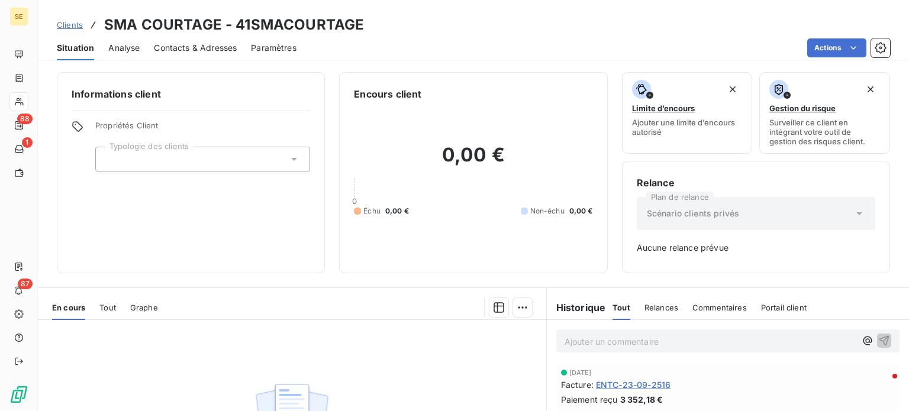
click at [68, 24] on span "Clients" at bounding box center [70, 24] width 26 height 9
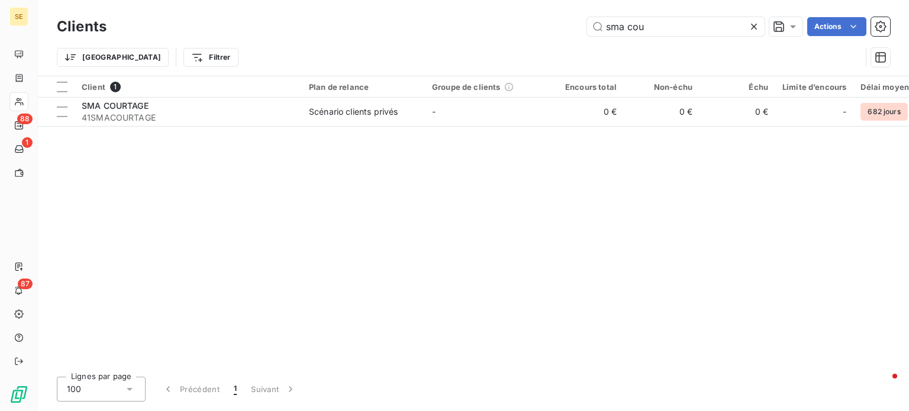
drag, startPoint x: 670, startPoint y: 28, endPoint x: 458, endPoint y: 38, distance: 212.7
click at [459, 40] on div "Clients sma cou Actions Trier Filtrer" at bounding box center [473, 45] width 833 height 62
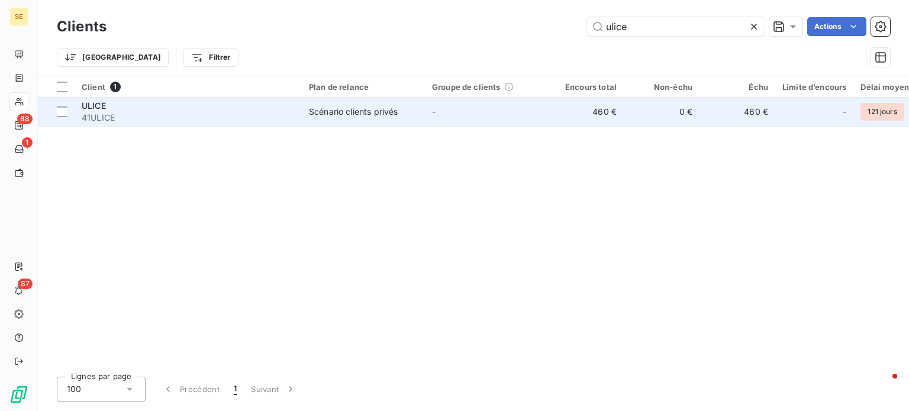
type input "ulice"
click at [248, 111] on div "ULICE" at bounding box center [188, 106] width 213 height 12
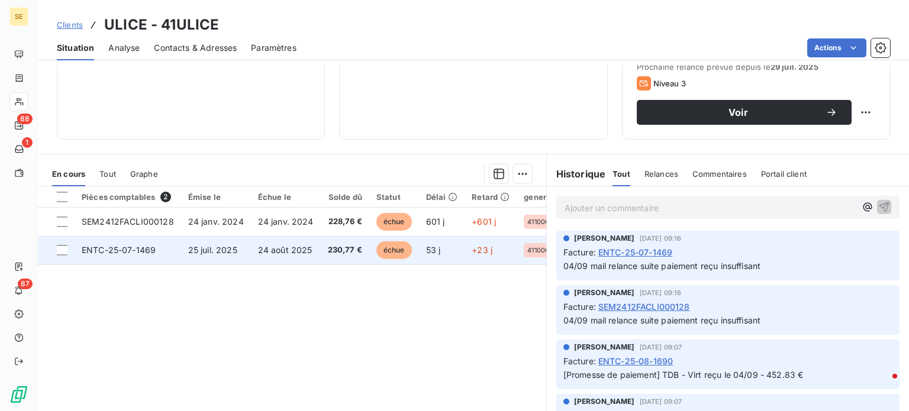
scroll to position [178, 0]
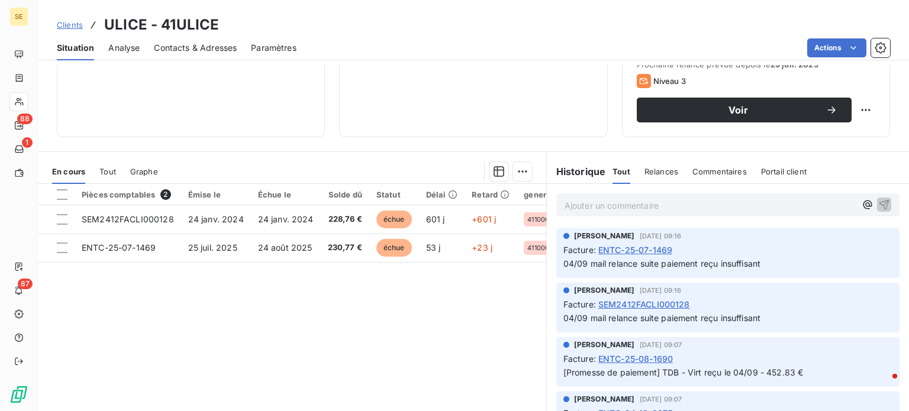
click at [189, 46] on span "Contacts & Adresses" at bounding box center [195, 48] width 83 height 12
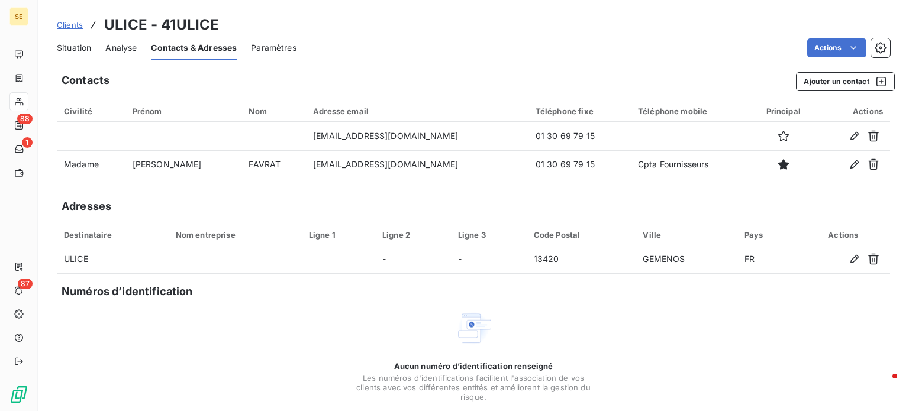
click at [68, 49] on span "Situation" at bounding box center [74, 48] width 34 height 12
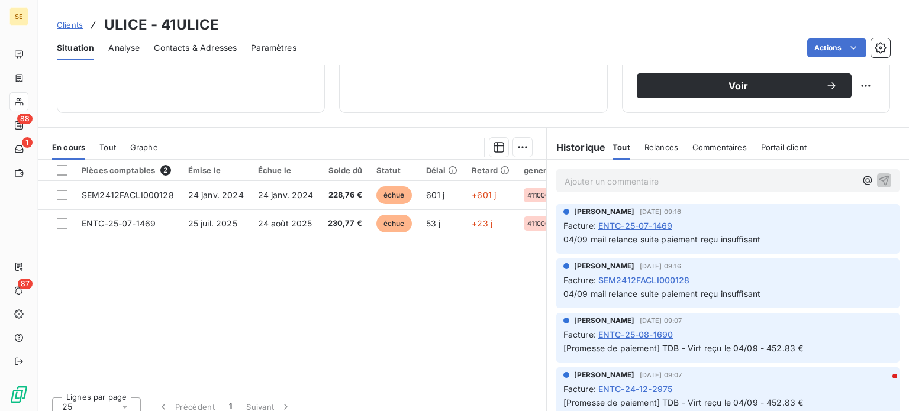
scroll to position [213, 0]
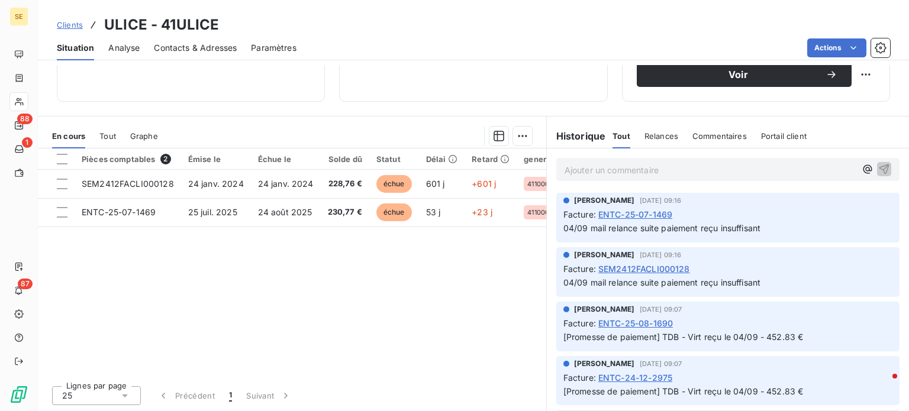
click at [645, 170] on p "Ajouter un commentaire ﻿" at bounding box center [710, 170] width 291 height 15
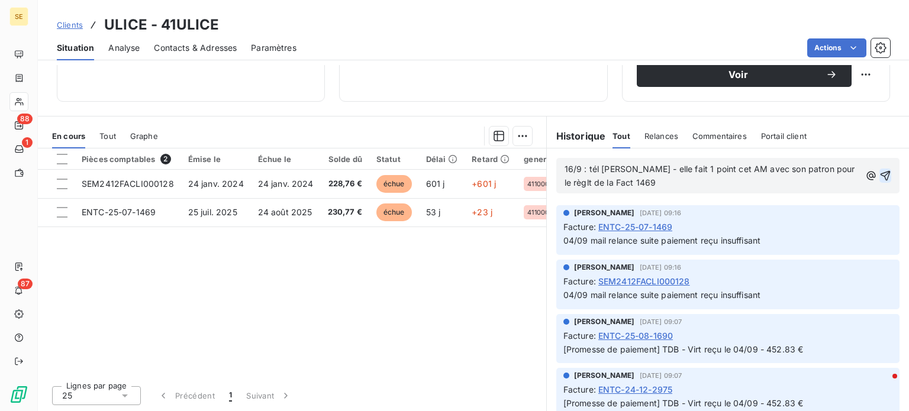
click at [880, 170] on icon "button" at bounding box center [886, 176] width 12 height 12
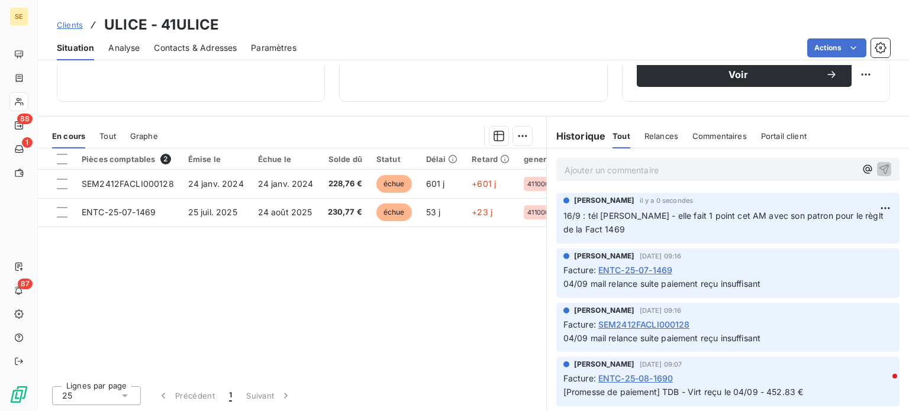
click at [69, 23] on span "Clients" at bounding box center [70, 24] width 26 height 9
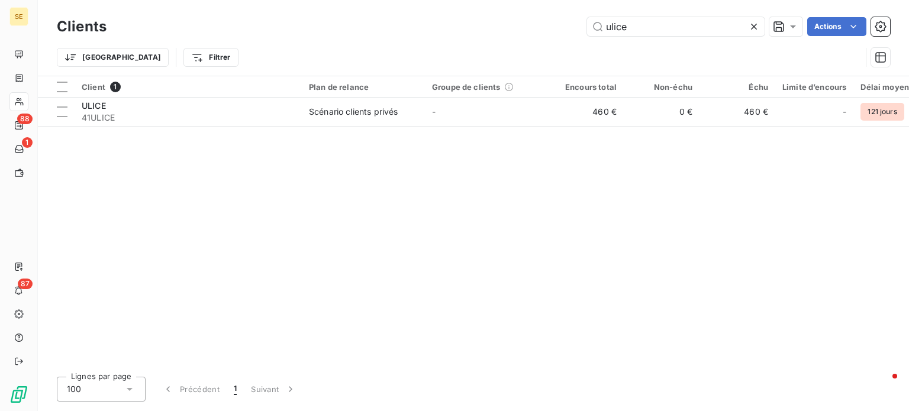
drag, startPoint x: 645, startPoint y: 21, endPoint x: 478, endPoint y: 13, distance: 167.1
click at [483, 14] on div "Clients ulice Actions Trier Filtrer" at bounding box center [473, 38] width 871 height 76
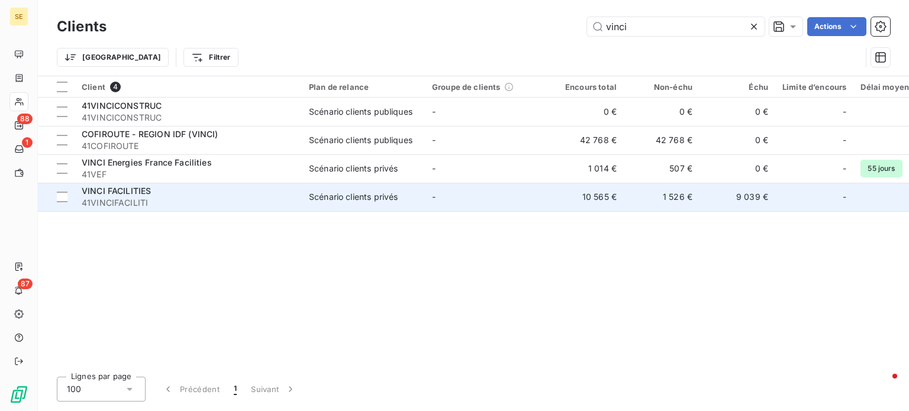
type input "vinci"
click at [356, 204] on td "Scénario clients privés" at bounding box center [363, 197] width 123 height 28
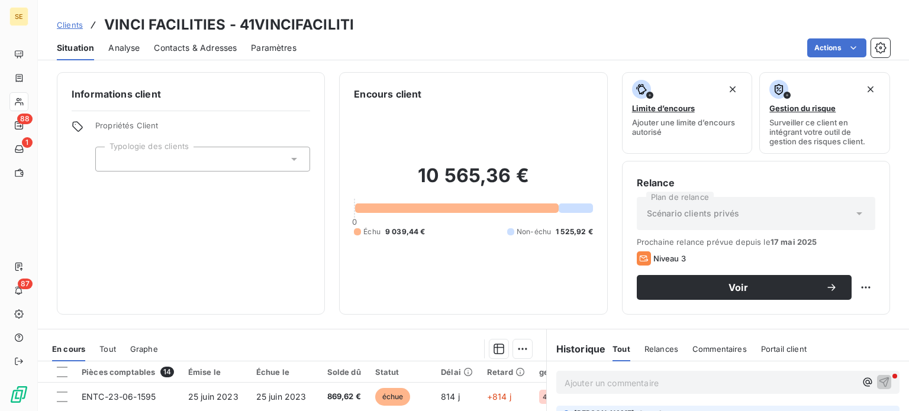
scroll to position [178, 0]
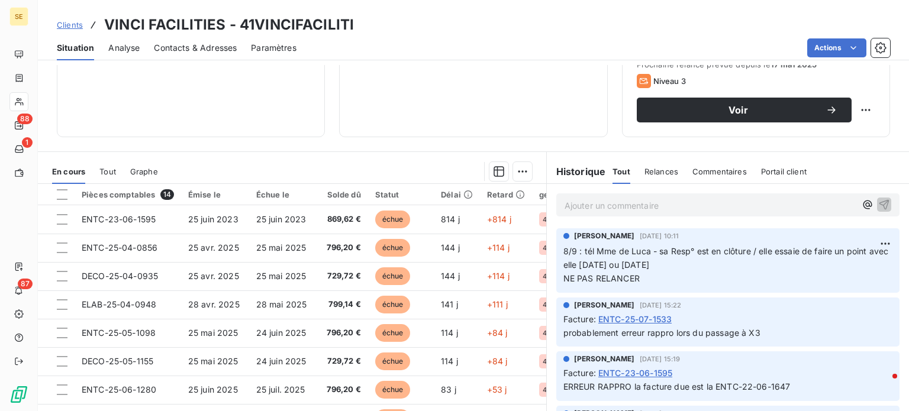
click at [656, 208] on p "Ajouter un commentaire ﻿" at bounding box center [710, 205] width 291 height 15
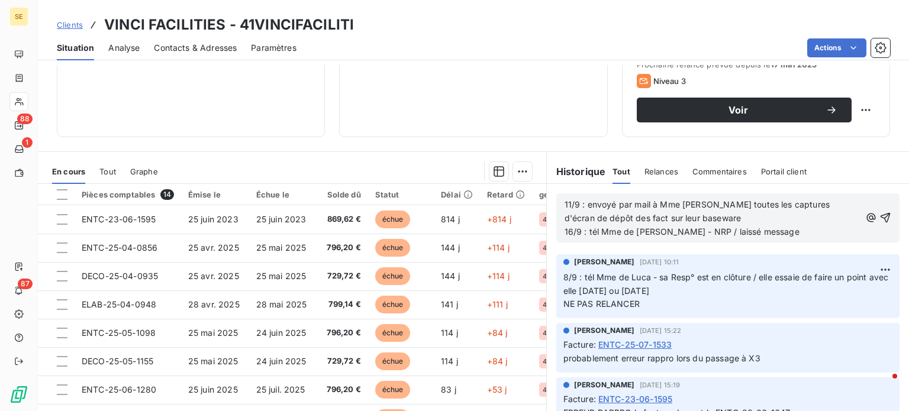
click at [682, 205] on span "11/9 : envoyé par mail à Mme De luca toutes les captures d'écran de dépôt des f…" at bounding box center [699, 217] width 268 height 37
click at [693, 201] on span "11/9 : envoyé par mail à Mme de luca toutes les captures d'écran de dépôt des f…" at bounding box center [705, 217] width 281 height 37
click at [751, 231] on p "11/9 : envoyé par mail à Mme de Luca toutes les captures d'écran de dépôt des f…" at bounding box center [713, 218] width 296 height 41
click at [881, 215] on icon "button" at bounding box center [886, 218] width 10 height 10
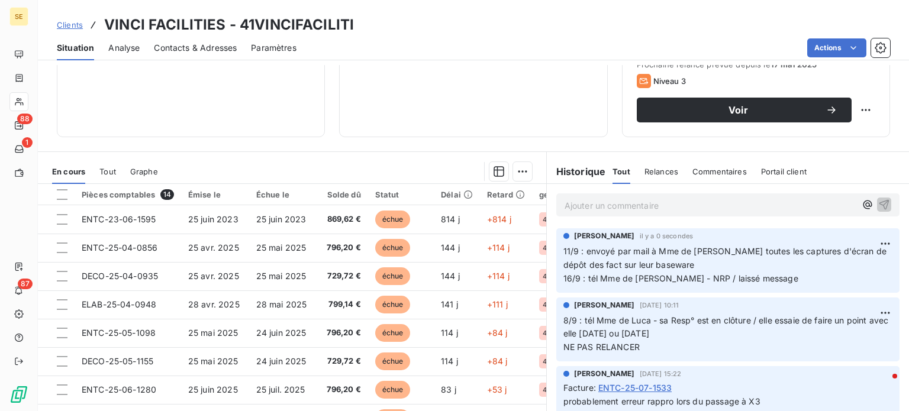
click at [74, 23] on span "Clients" at bounding box center [70, 24] width 26 height 9
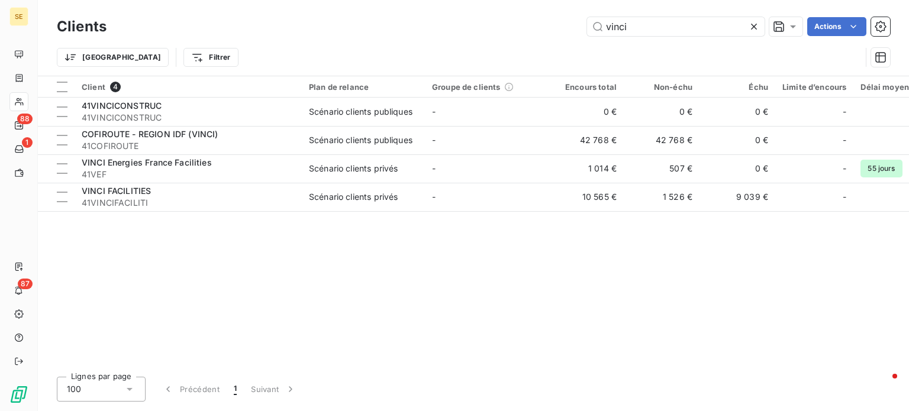
drag, startPoint x: 633, startPoint y: 30, endPoint x: 507, endPoint y: 29, distance: 126.1
click at [507, 29] on div "vinci Actions" at bounding box center [506, 26] width 770 height 19
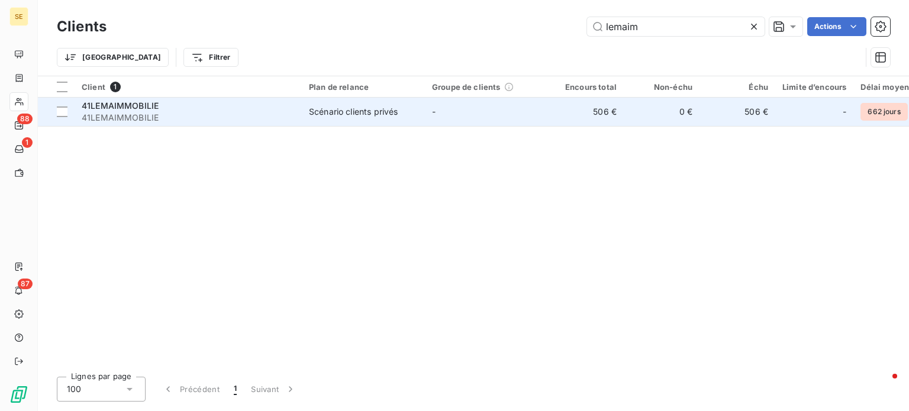
type input "lemaim"
click at [309, 113] on div "Scénario clients privés" at bounding box center [353, 112] width 89 height 12
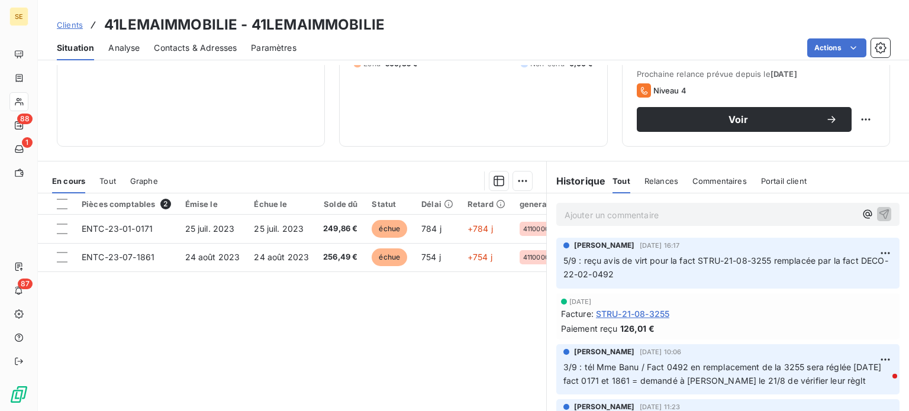
scroll to position [213, 0]
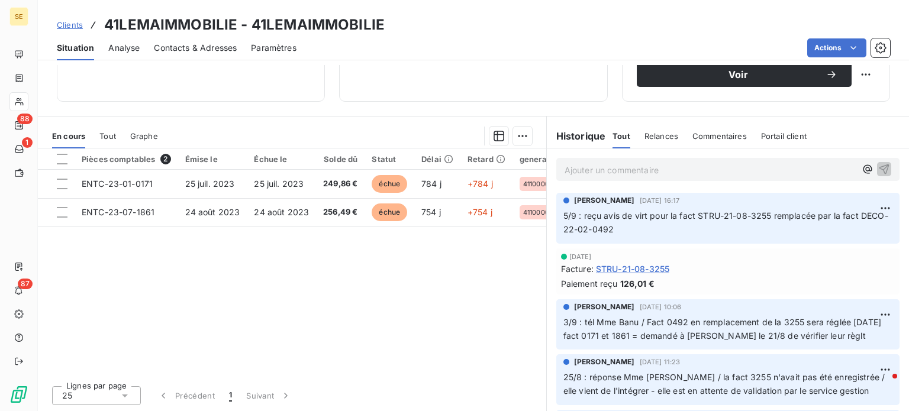
click at [607, 167] on p "Ajouter un commentaire ﻿" at bounding box center [710, 170] width 291 height 15
click at [862, 168] on icon "button" at bounding box center [868, 169] width 12 height 12
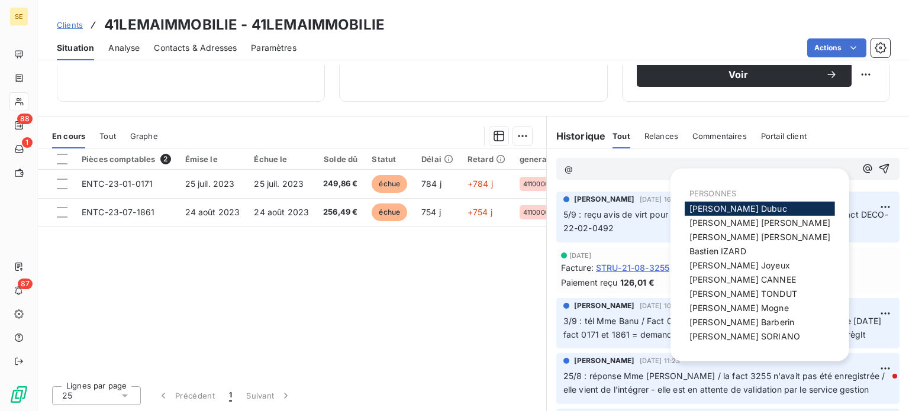
click at [712, 210] on span "Agnès Dubuc" at bounding box center [739, 209] width 98 height 10
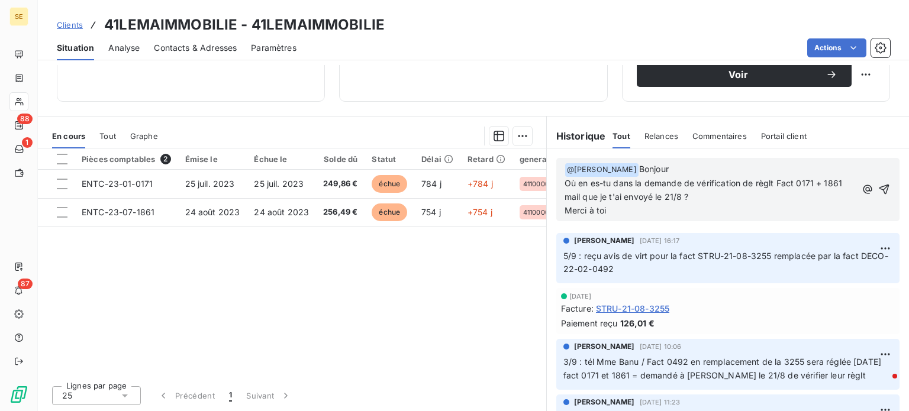
click at [630, 182] on p "﻿ @ Agnès Dubuc ﻿ Bonjour Où en es-tu dans la demande de vérification de règlt …" at bounding box center [710, 190] width 291 height 55
click at [880, 191] on icon "button" at bounding box center [885, 190] width 10 height 10
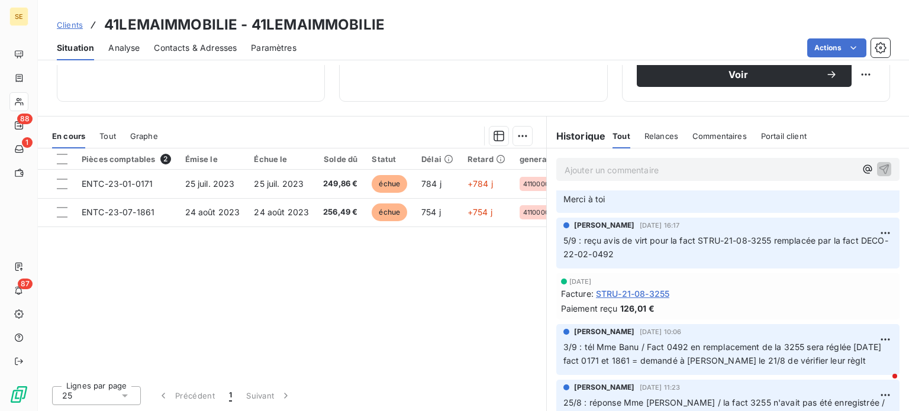
scroll to position [0, 0]
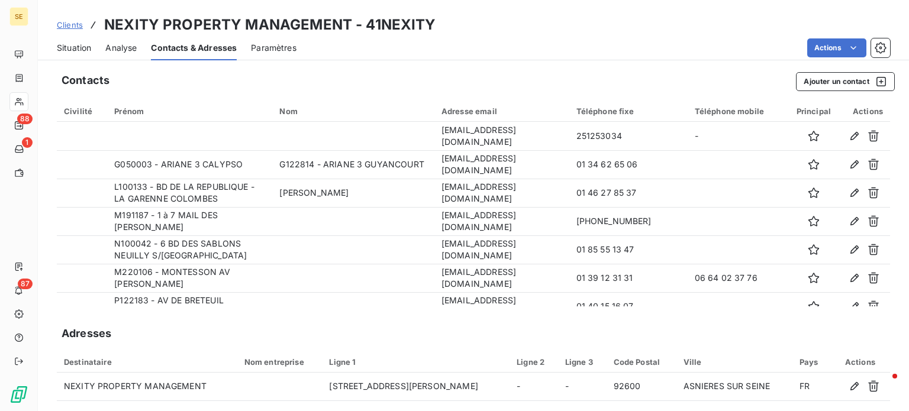
scroll to position [443, 0]
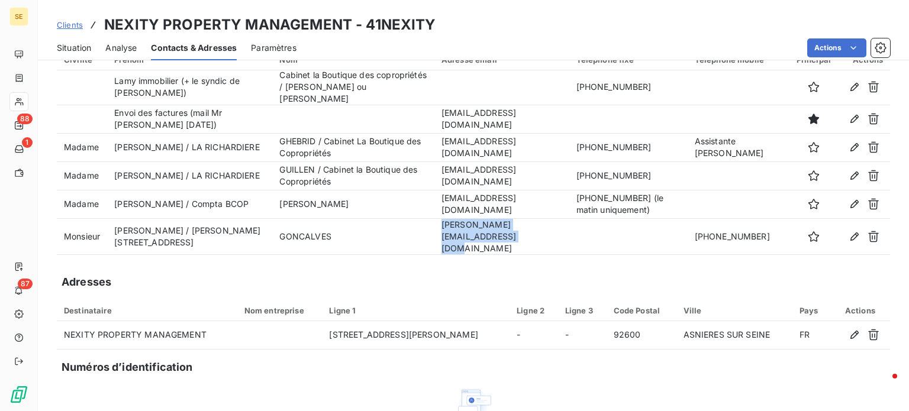
click at [73, 25] on span "Clients" at bounding box center [70, 24] width 26 height 9
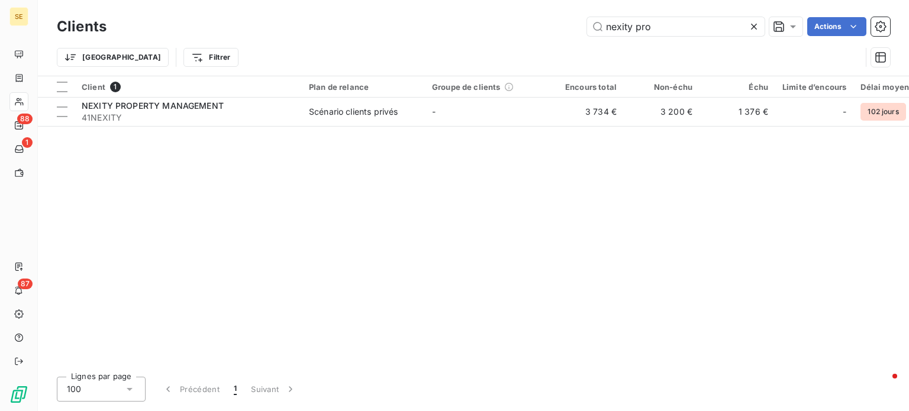
drag, startPoint x: 665, startPoint y: 27, endPoint x: 497, endPoint y: 18, distance: 168.9
click at [500, 20] on div "nexity pro Actions" at bounding box center [506, 26] width 770 height 19
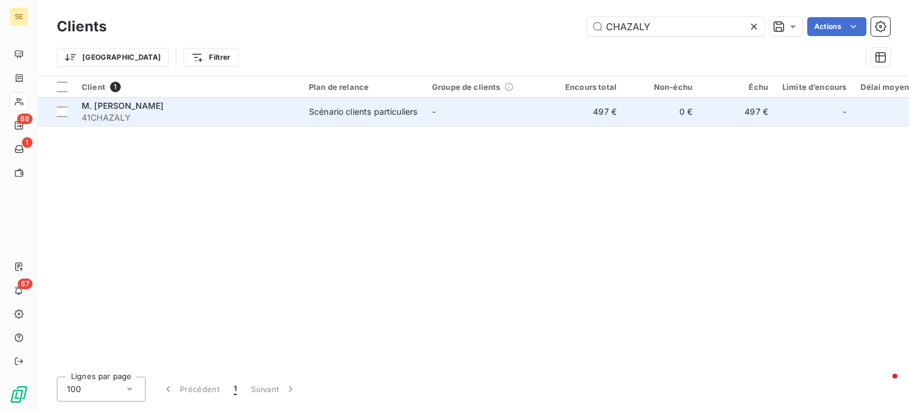
type input "CHAZALY"
click at [208, 113] on span "41CHAZALY" at bounding box center [188, 118] width 213 height 12
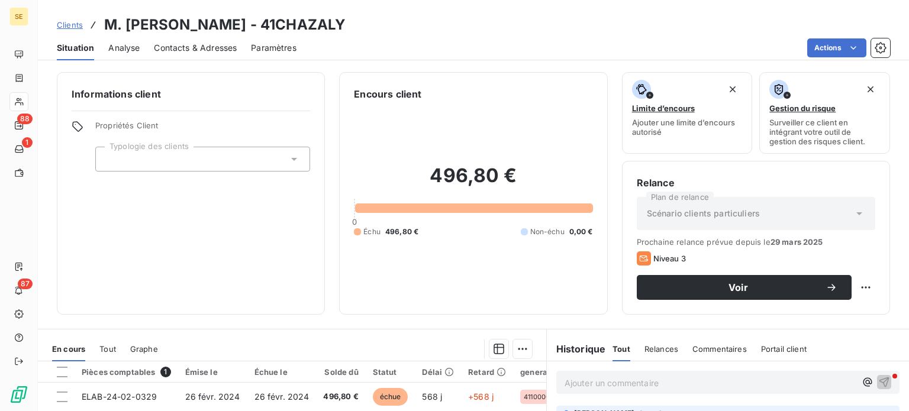
click at [175, 51] on span "Contacts & Adresses" at bounding box center [195, 48] width 83 height 12
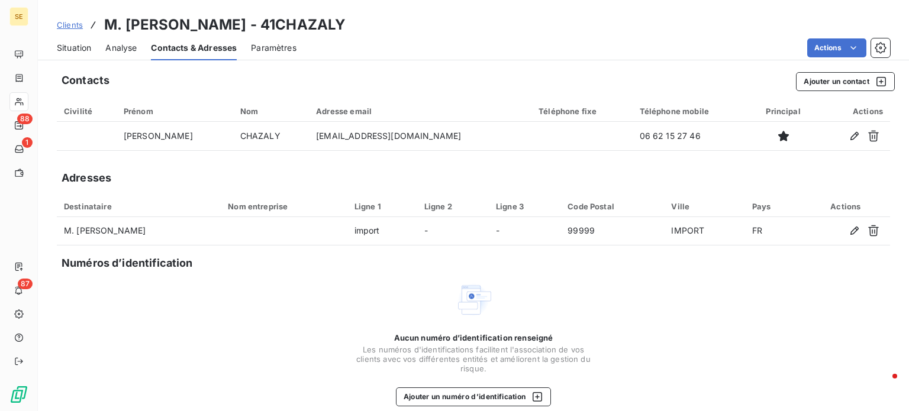
click at [75, 49] on span "Situation" at bounding box center [74, 48] width 34 height 12
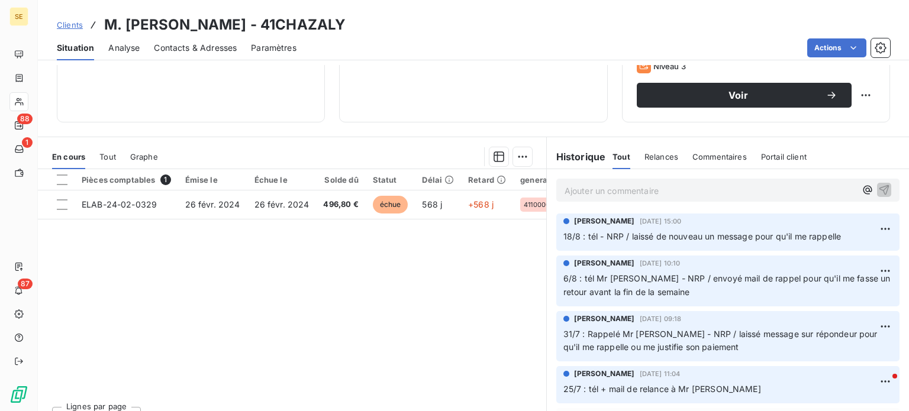
scroll to position [213, 0]
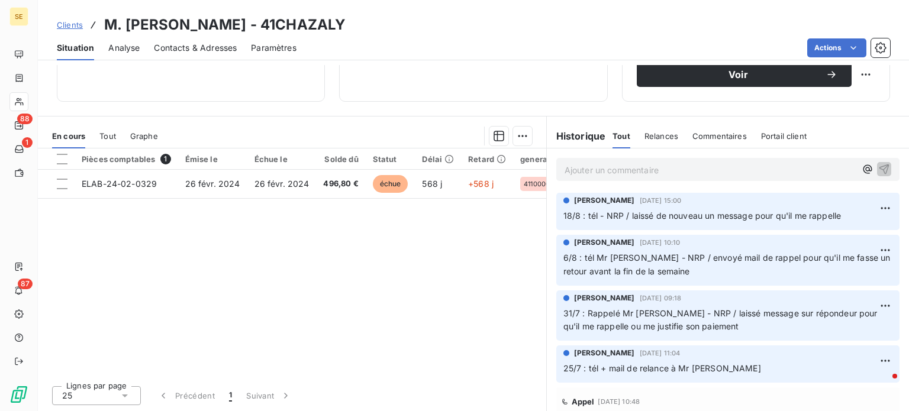
click at [69, 25] on span "Clients" at bounding box center [70, 24] width 26 height 9
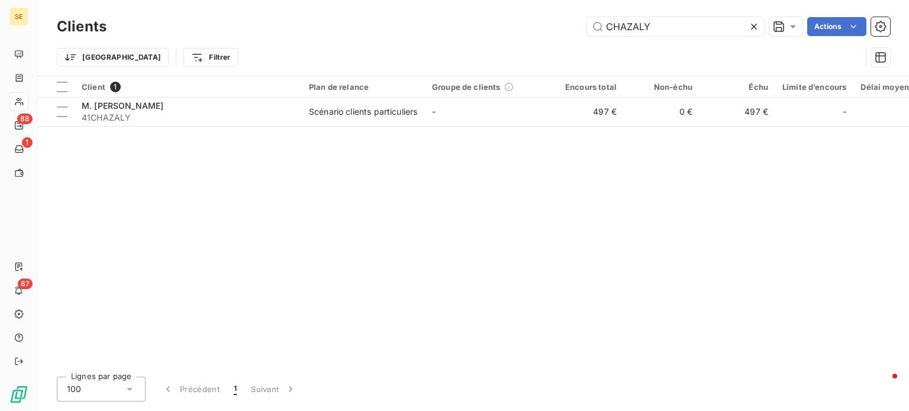
drag, startPoint x: 682, startPoint y: 28, endPoint x: 416, endPoint y: 27, distance: 265.8
click at [426, 26] on div "CHAZALY Actions" at bounding box center [506, 26] width 770 height 19
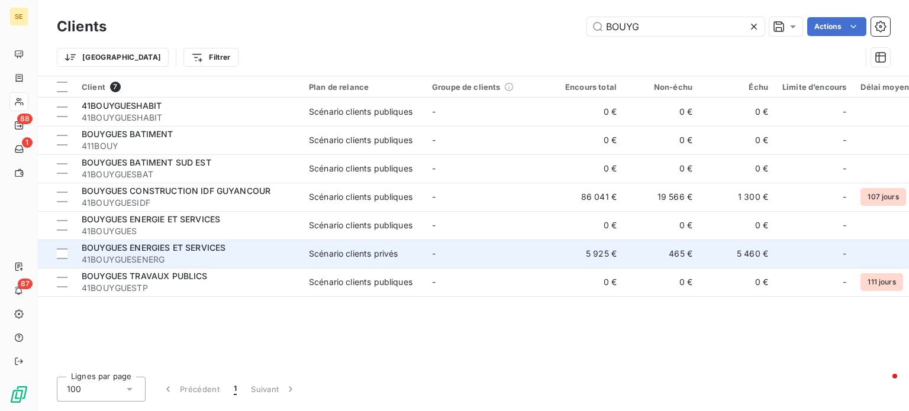
type input "BOUYG"
click at [196, 254] on span "41BOUYGUESENERG" at bounding box center [188, 260] width 213 height 12
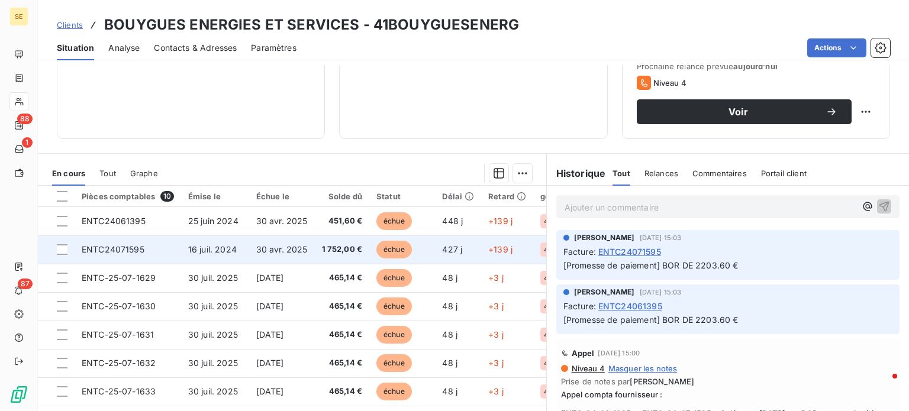
scroll to position [178, 0]
